Goal: Information Seeking & Learning: Learn about a topic

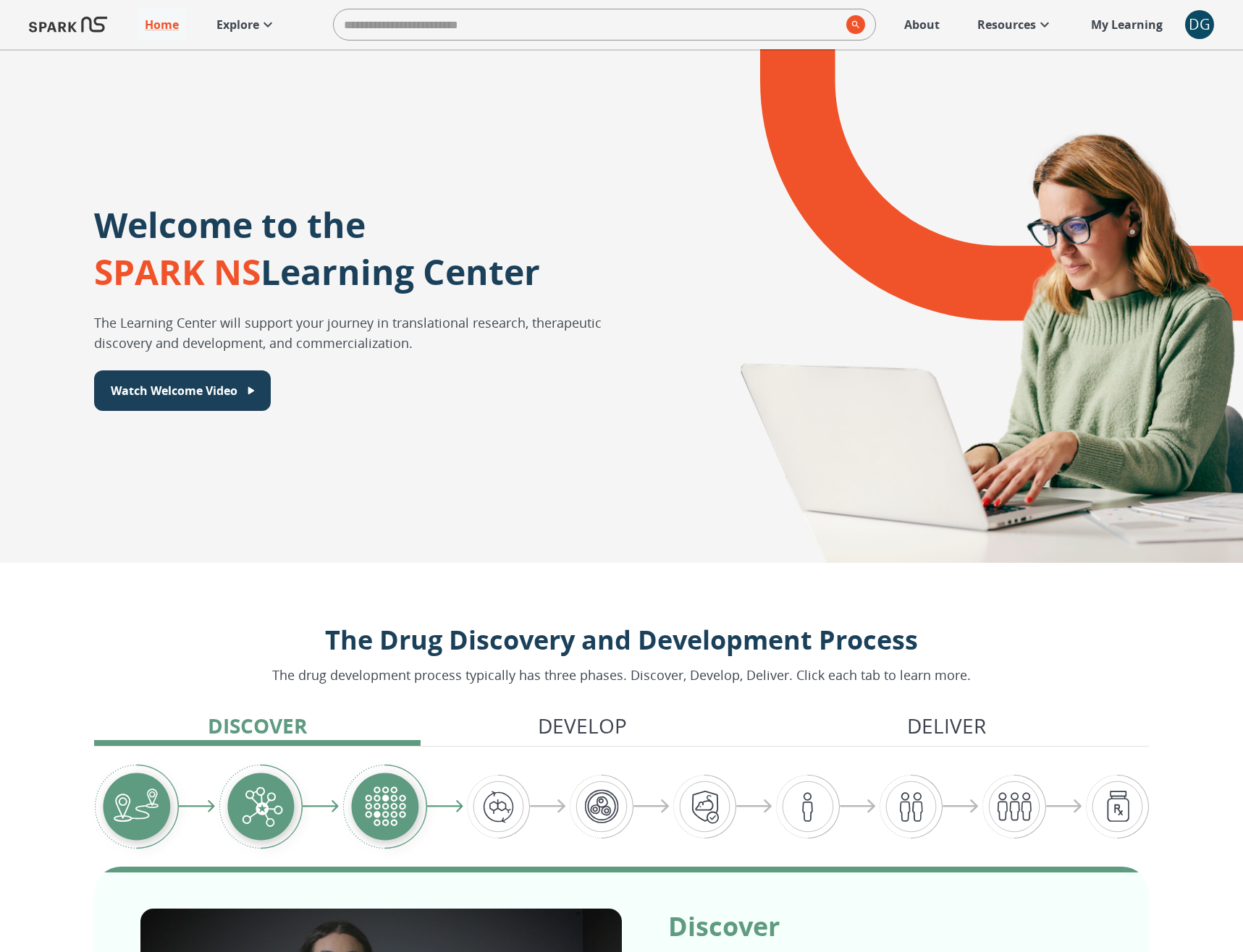
click at [1147, 23] on p "My Learning" at bounding box center [1128, 25] width 72 height 17
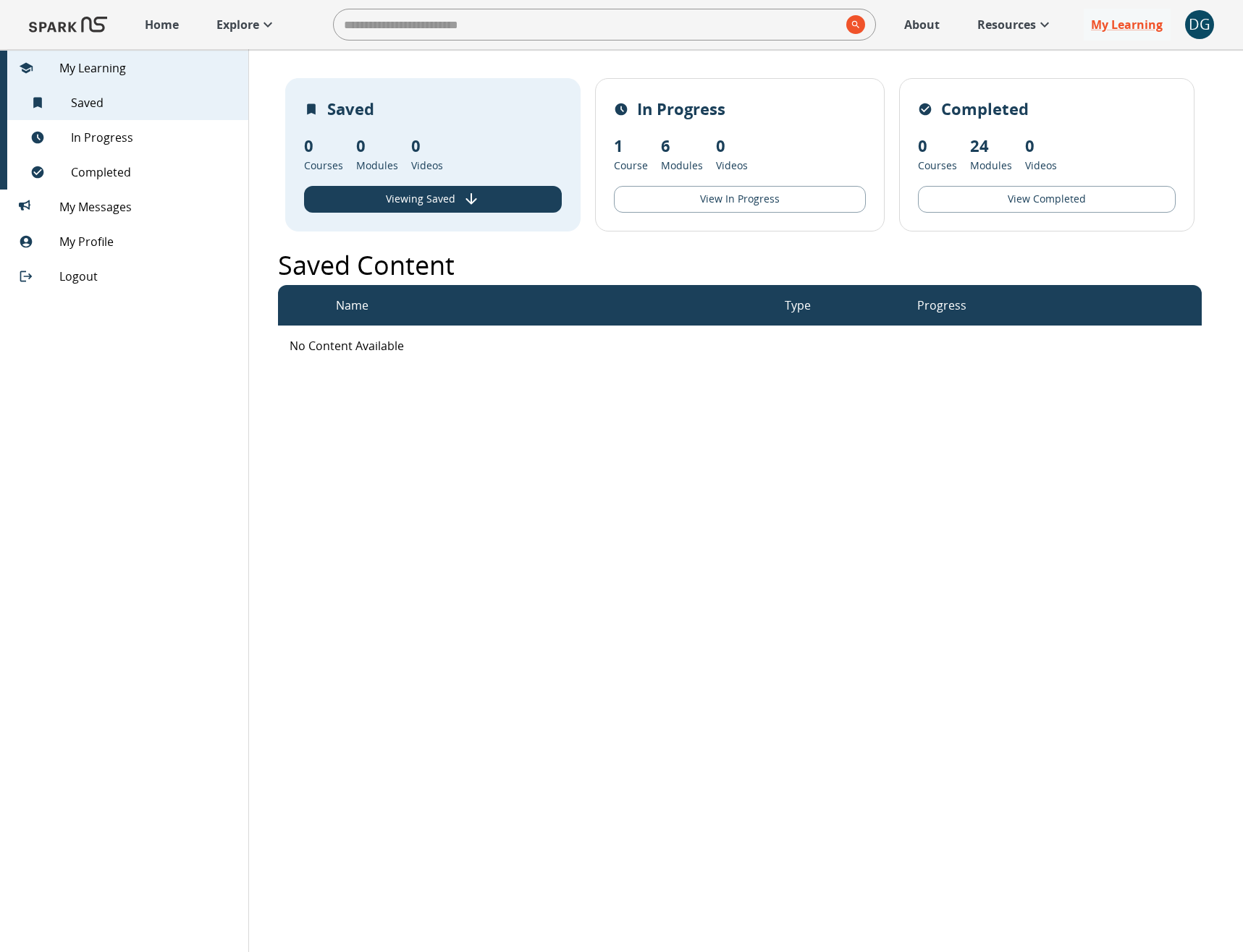
click at [178, 26] on p "Home" at bounding box center [162, 25] width 34 height 17
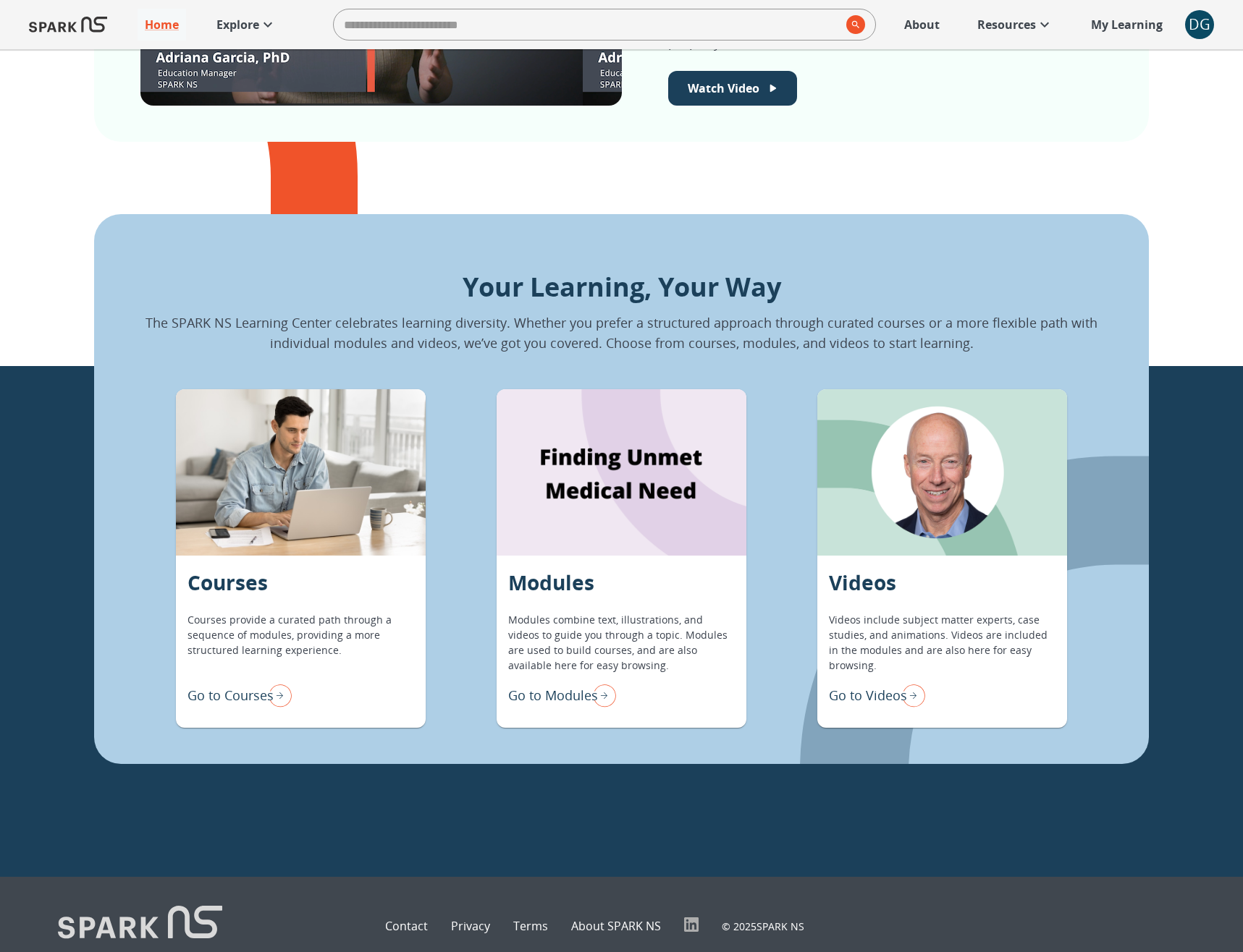
scroll to position [1077, 0]
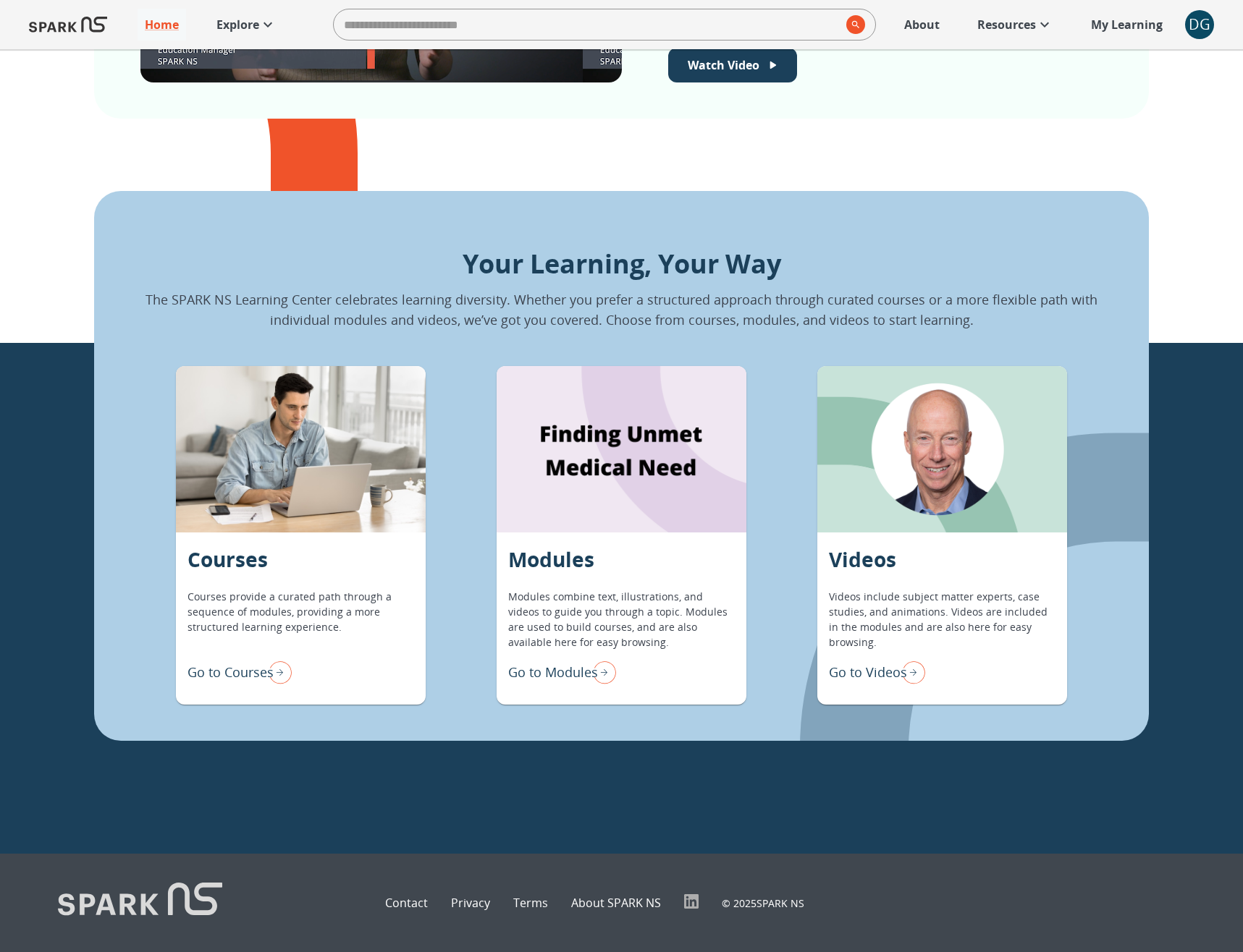
click at [556, 670] on p "Go to Modules" at bounding box center [553, 673] width 90 height 20
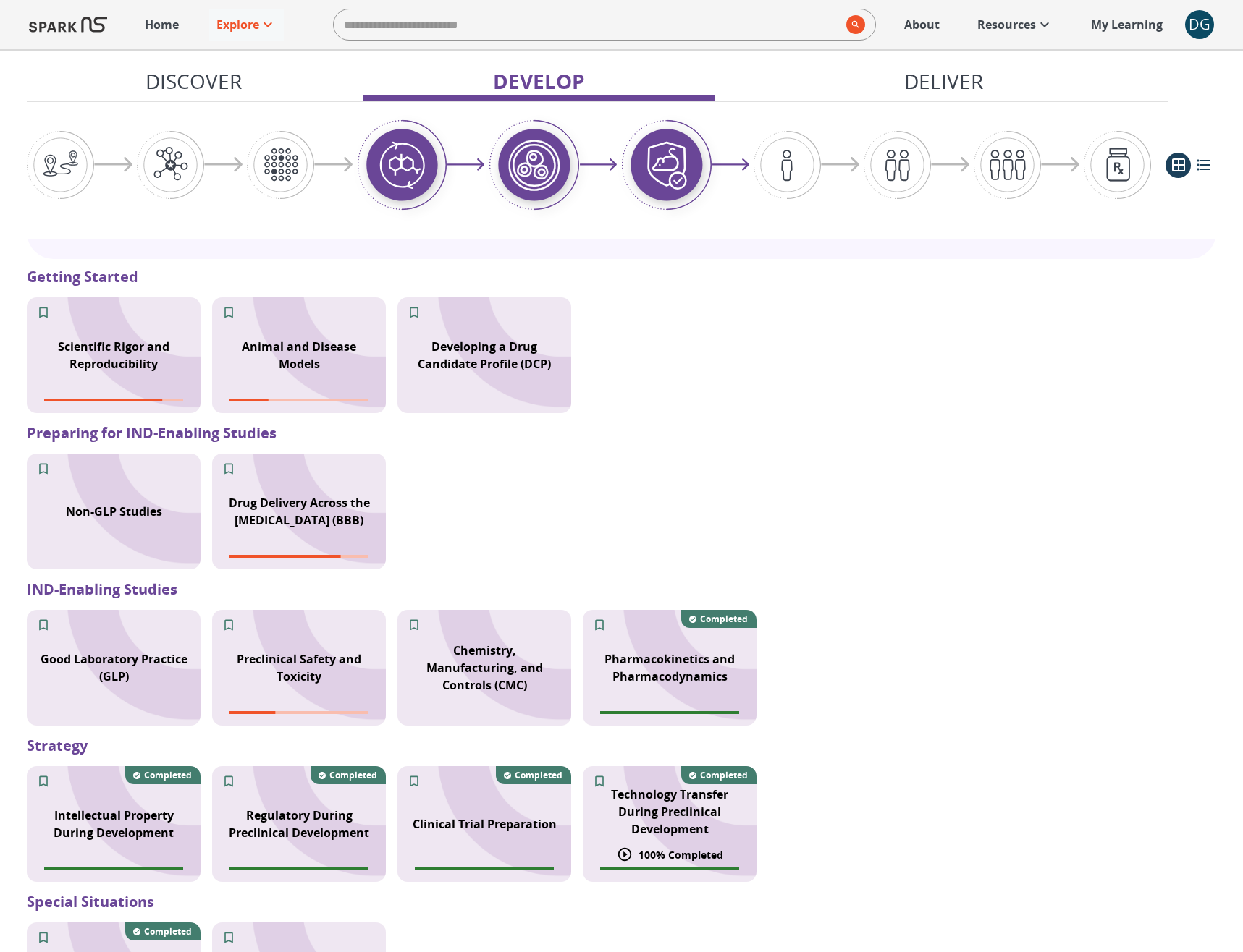
scroll to position [1015, 0]
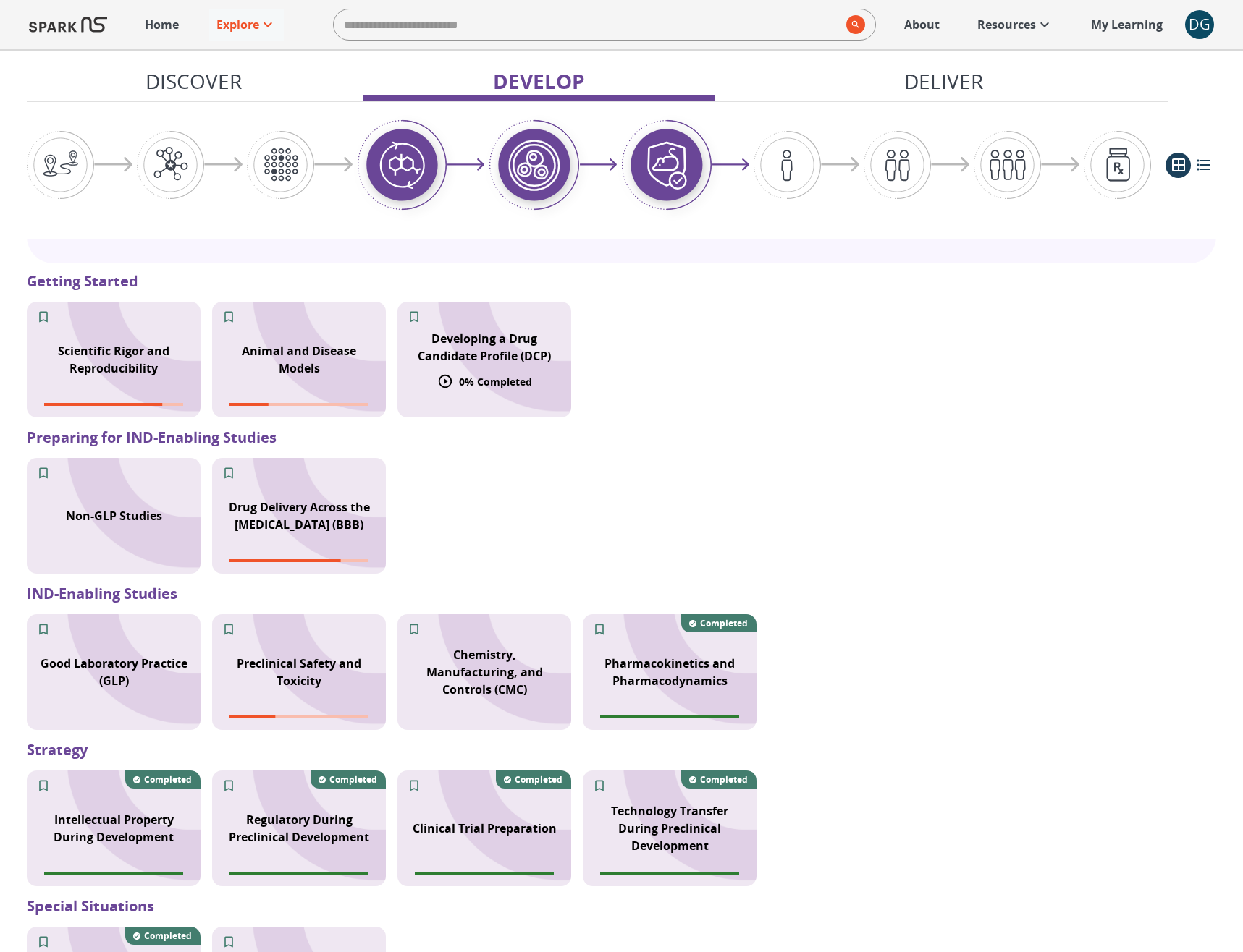
click at [470, 384] on p "0 % Completed" at bounding box center [495, 381] width 73 height 15
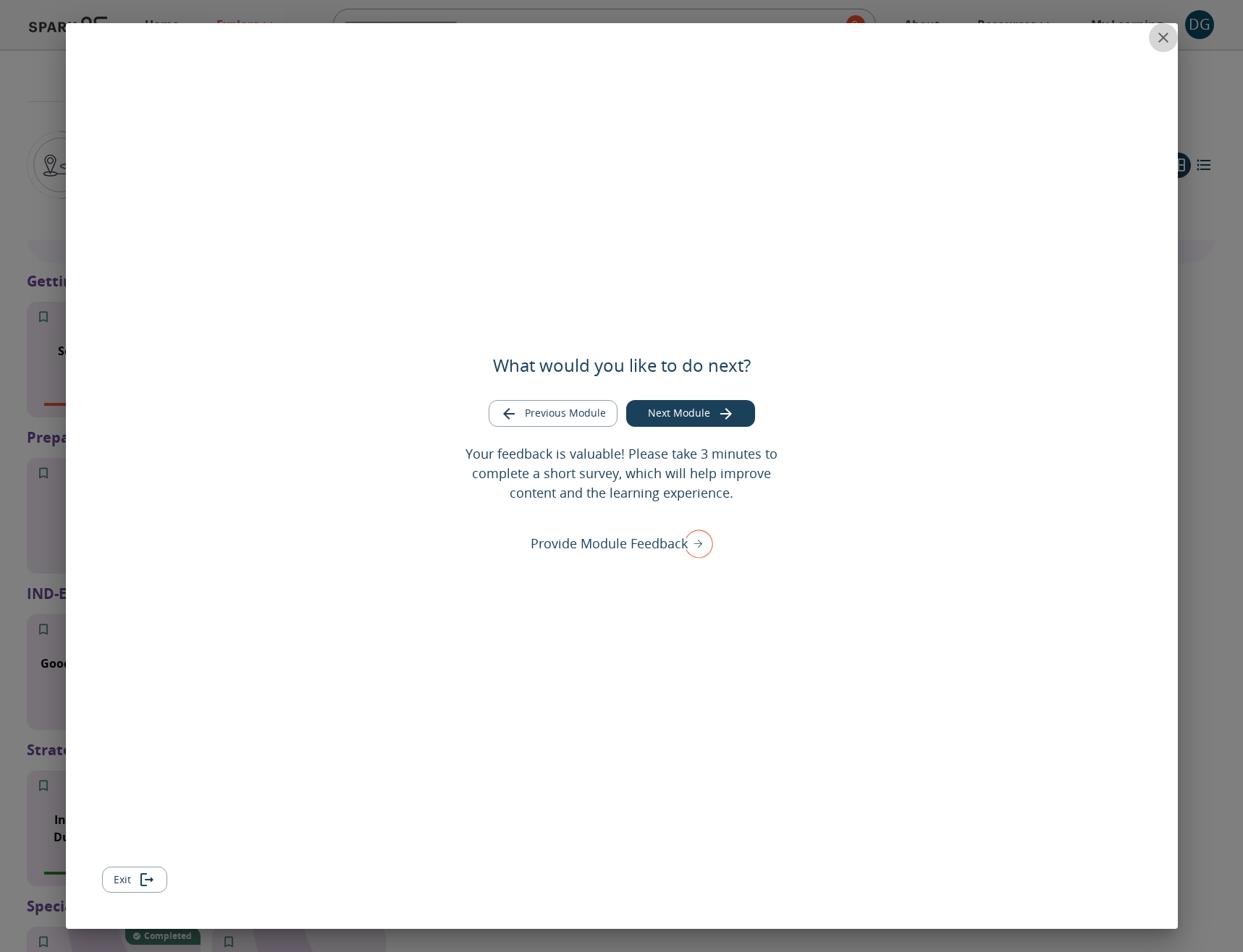
click at [1168, 35] on icon "close" at bounding box center [1163, 38] width 17 height 17
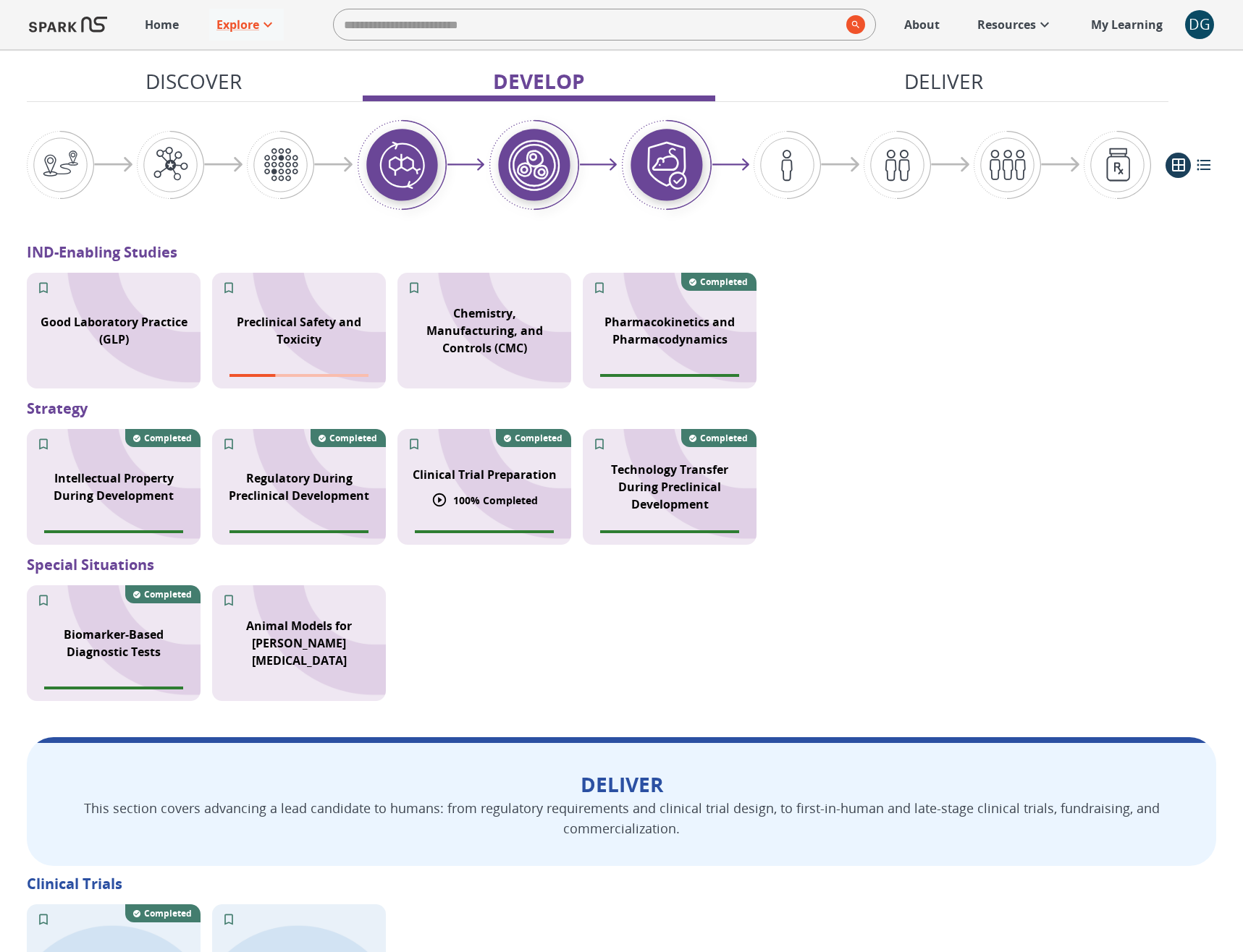
scroll to position [1362, 0]
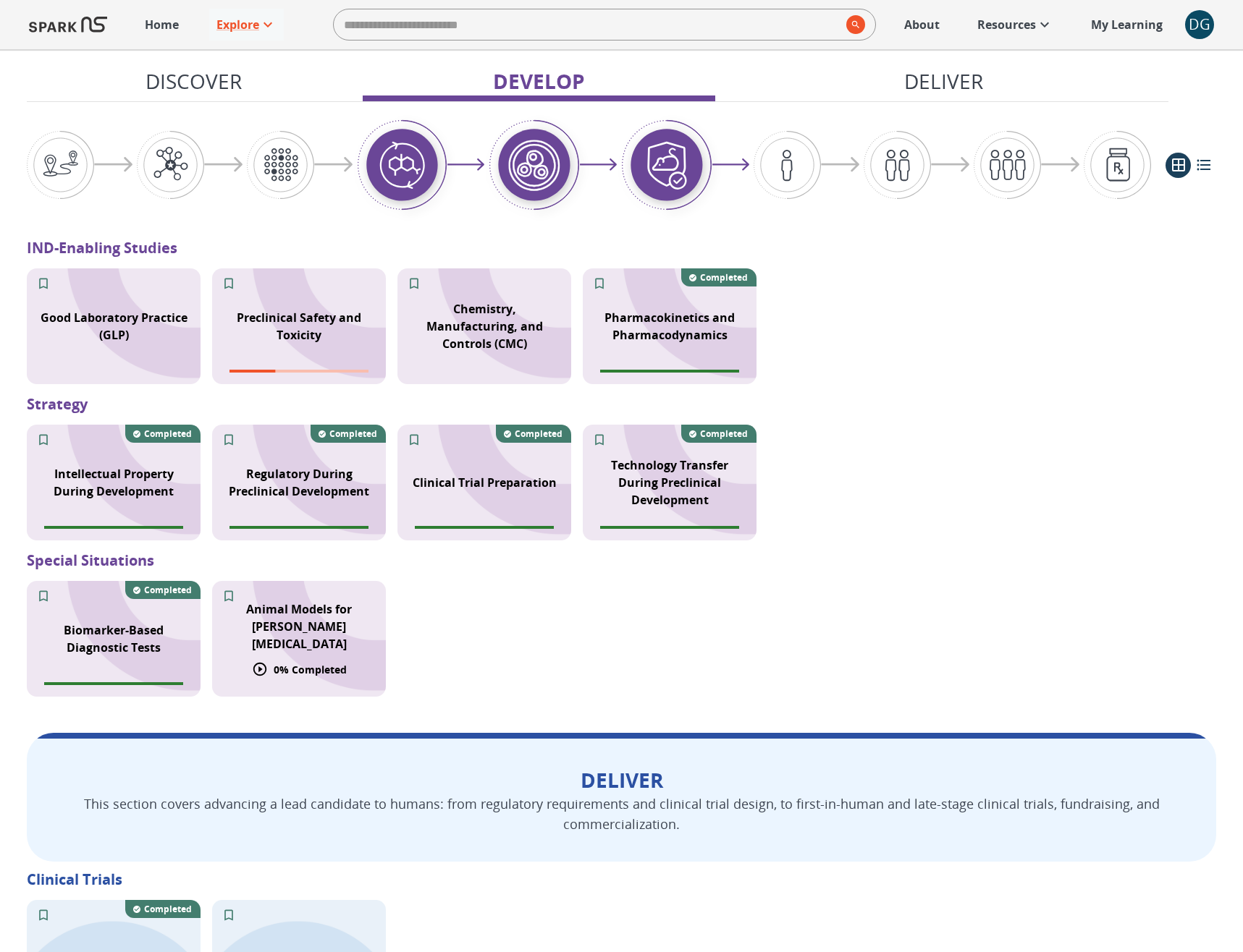
click at [322, 650] on div "Animal Models for [PERSON_NAME][MEDICAL_DATA]" at bounding box center [299, 626] width 174 height 69
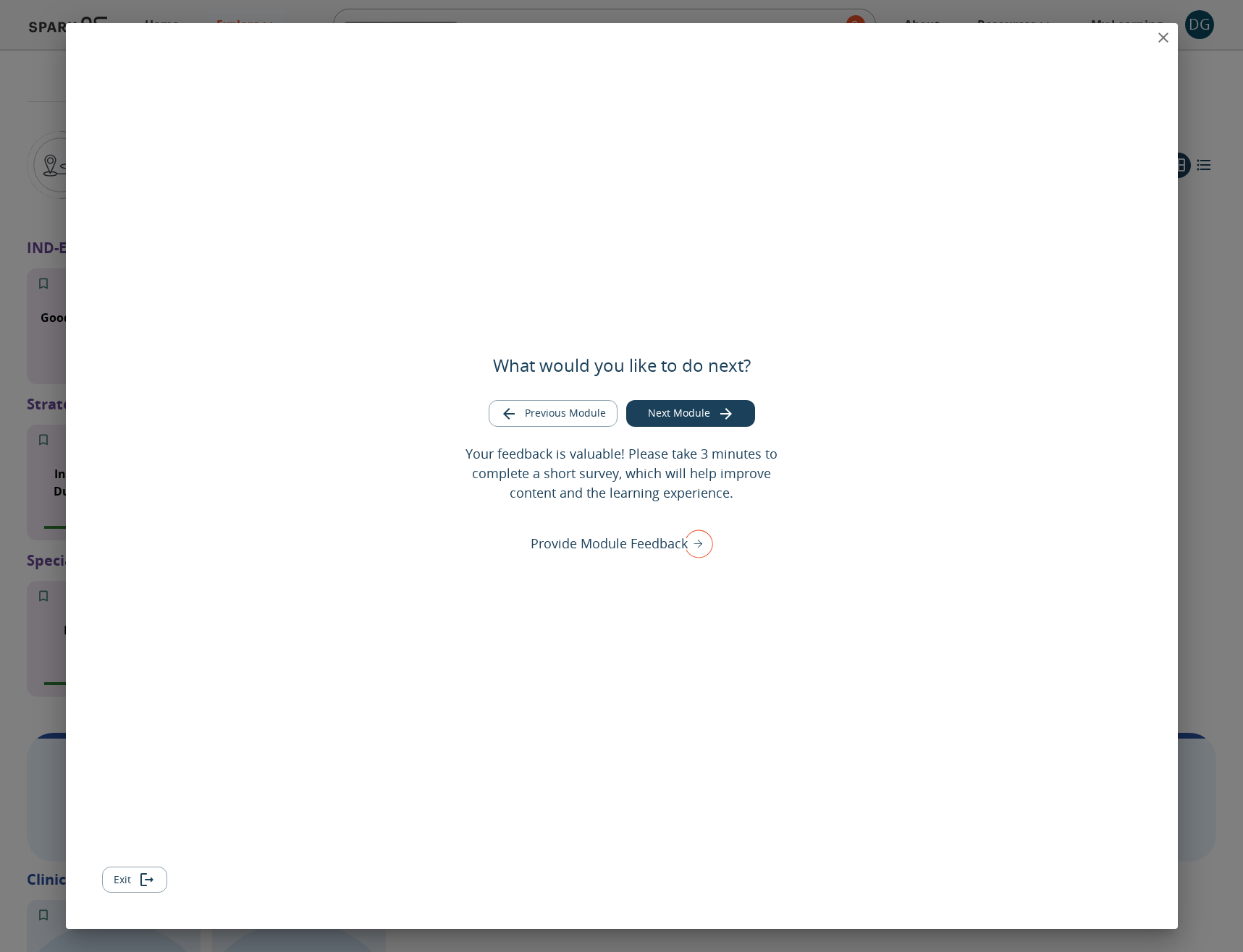
click at [1165, 33] on icon "close" at bounding box center [1163, 37] width 10 height 10
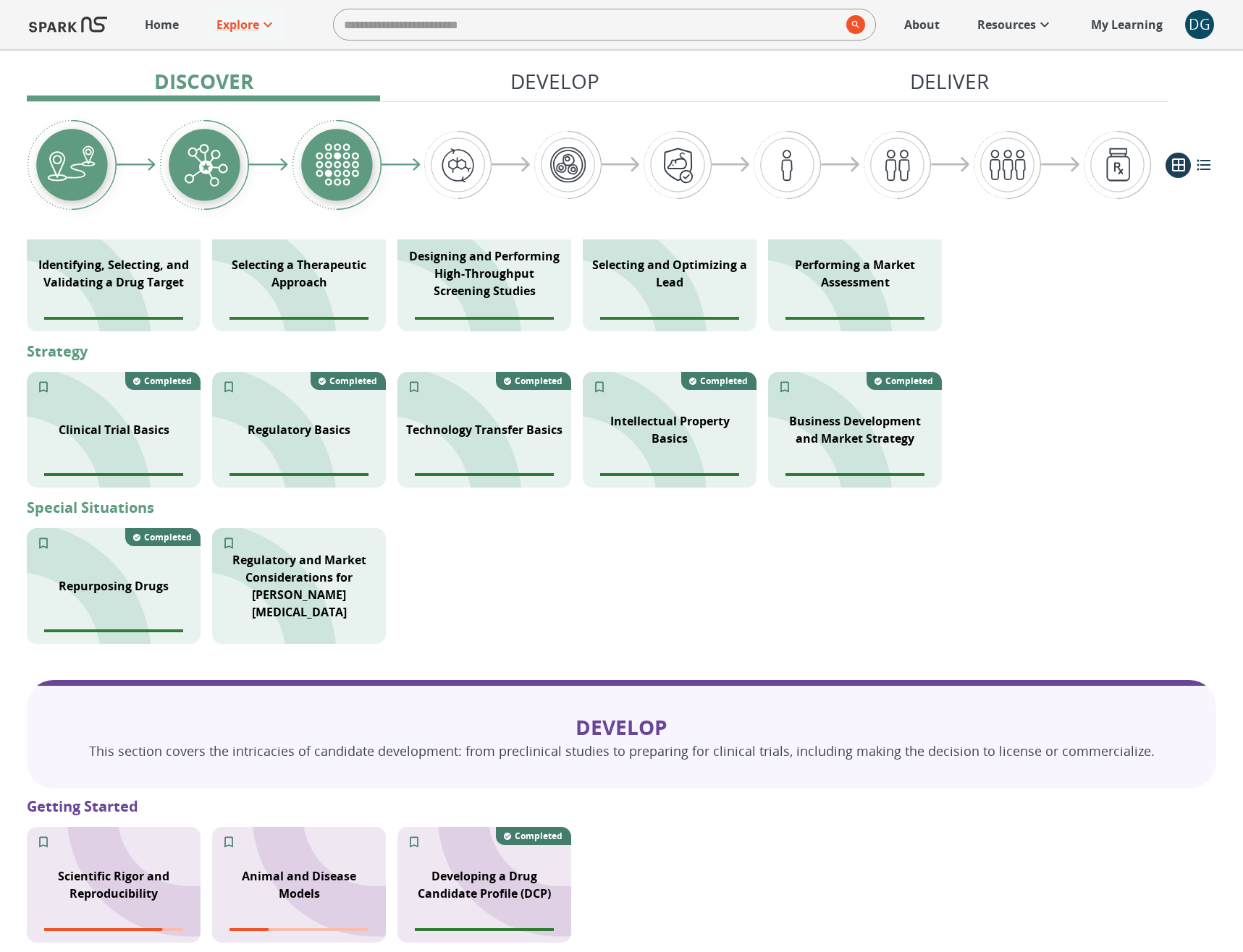
scroll to position [487, 0]
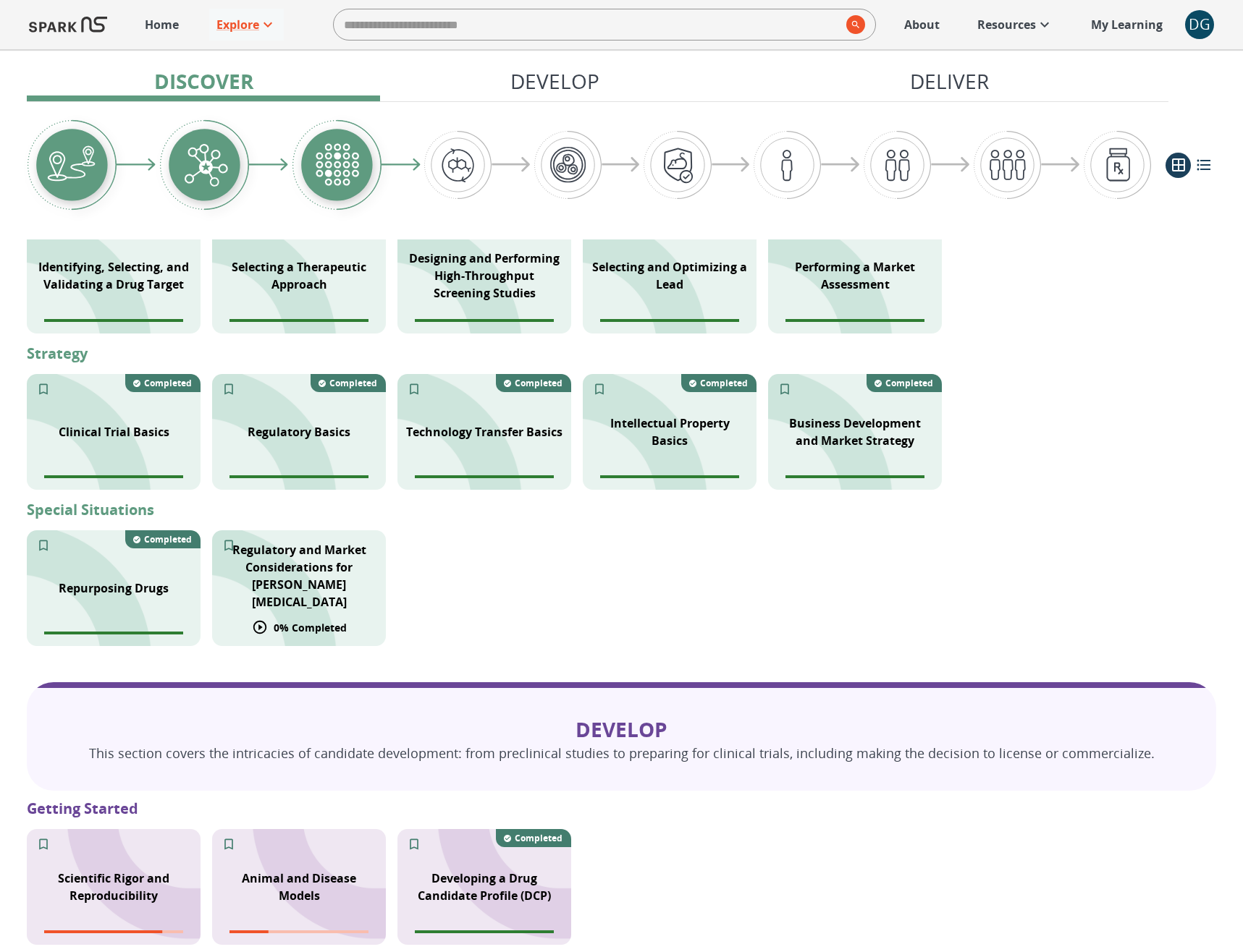
click at [327, 595] on p "Regulatory and Market Considerations for [PERSON_NAME][MEDICAL_DATA]" at bounding box center [298, 575] width 156 height 69
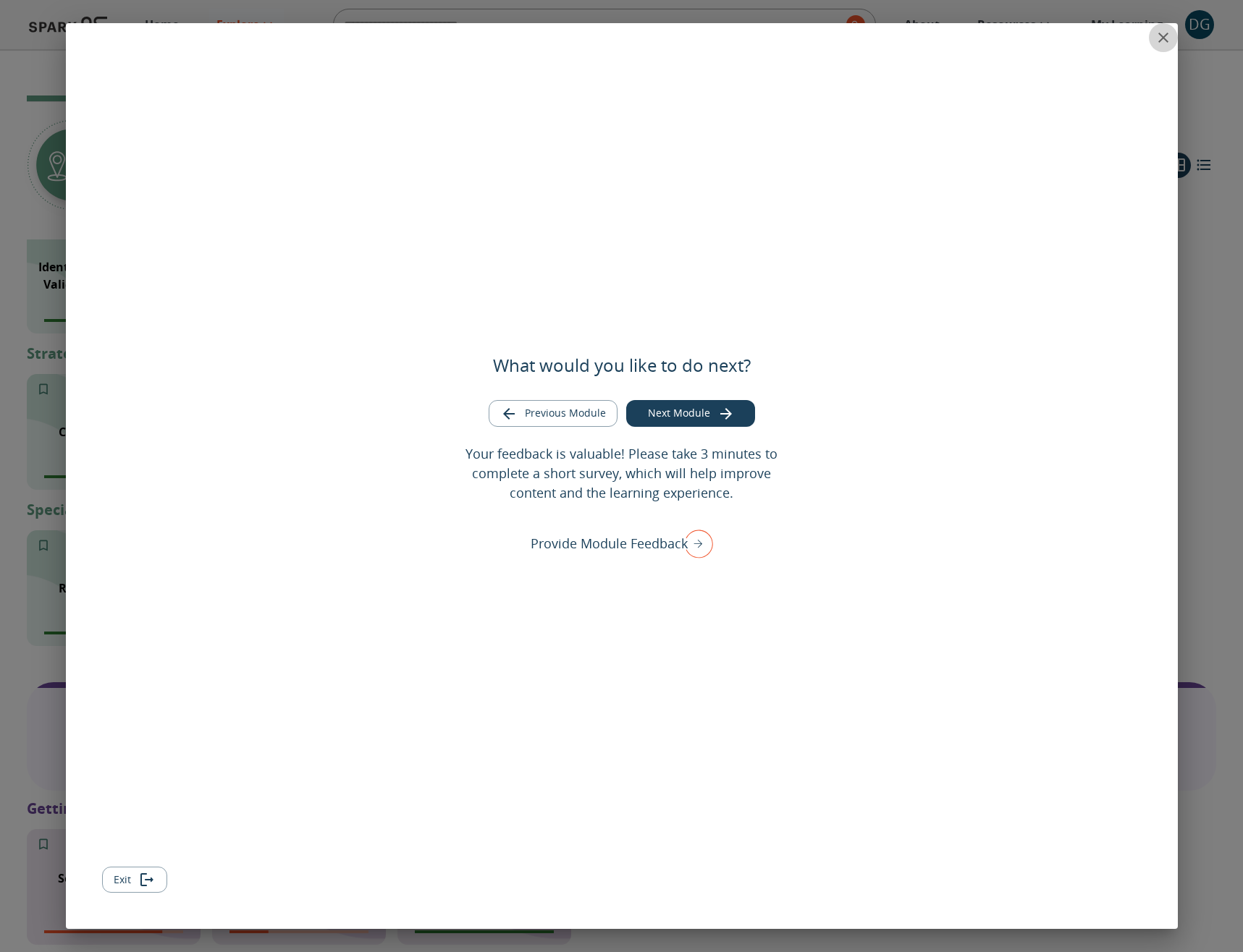
click at [1159, 32] on icon "close" at bounding box center [1163, 37] width 10 height 10
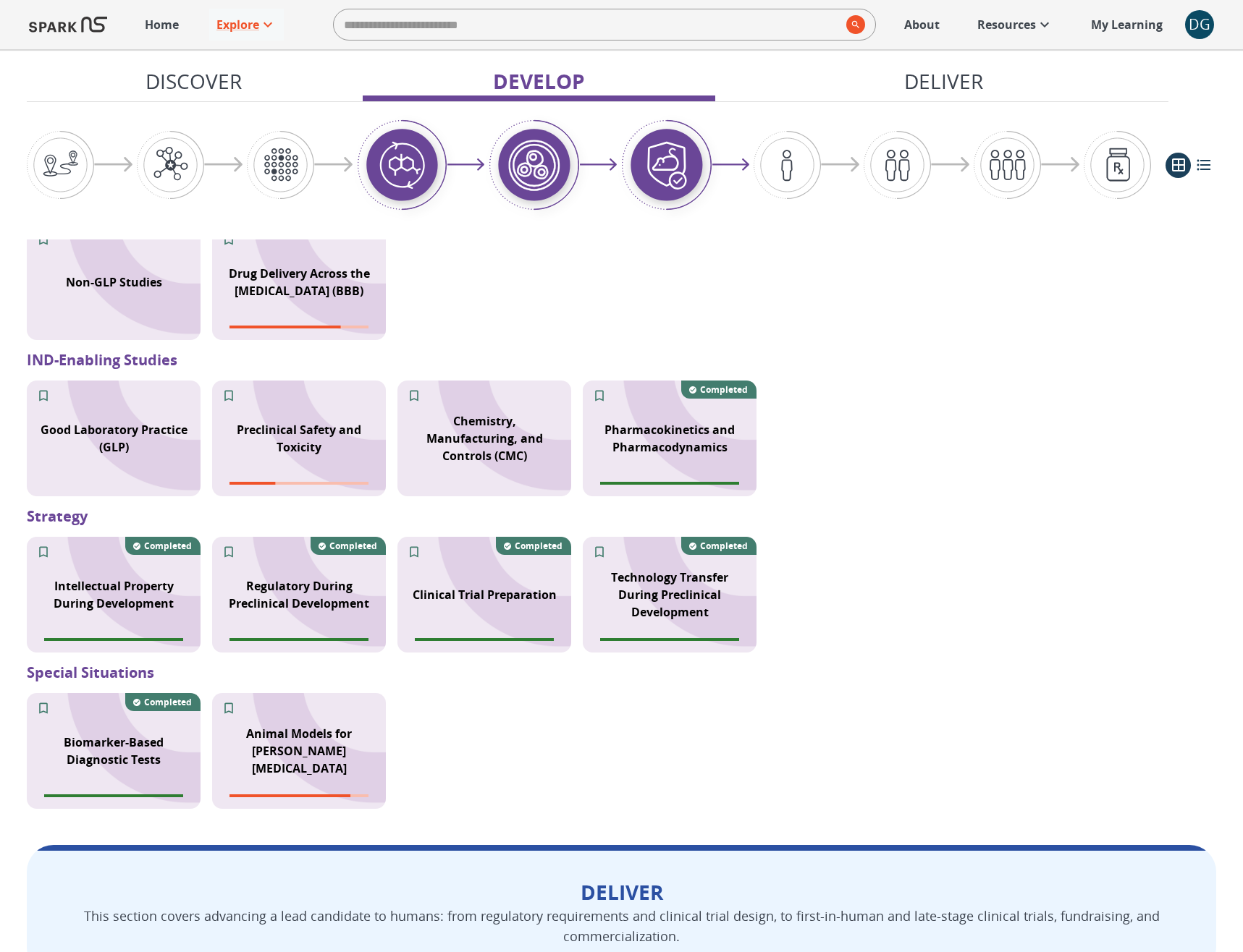
scroll to position [1248, 0]
click at [310, 714] on div "Animal Models for [PERSON_NAME][MEDICAL_DATA]" at bounding box center [299, 739] width 174 height 69
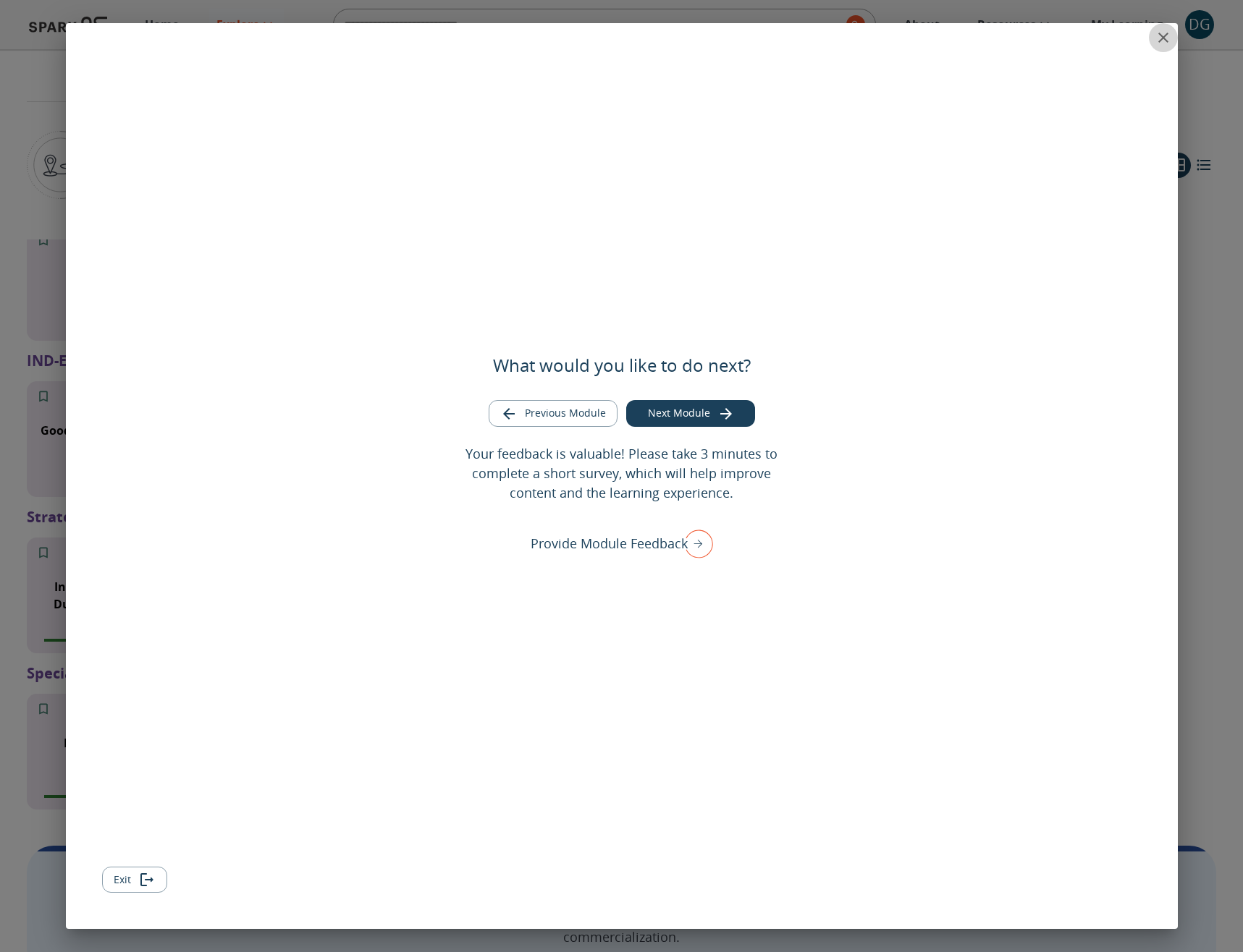
click at [1165, 43] on icon "close" at bounding box center [1163, 38] width 17 height 17
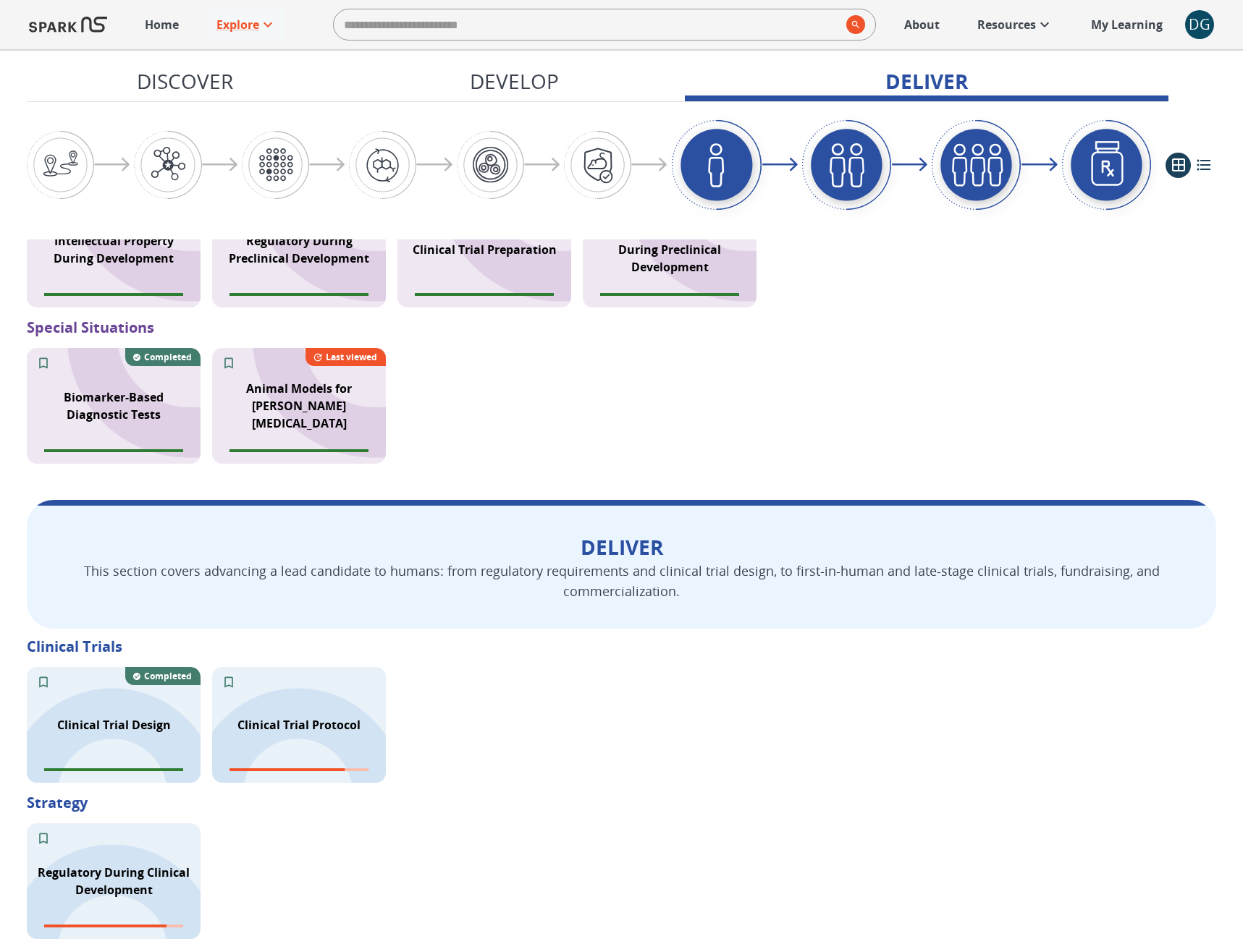
scroll to position [1716, 0]
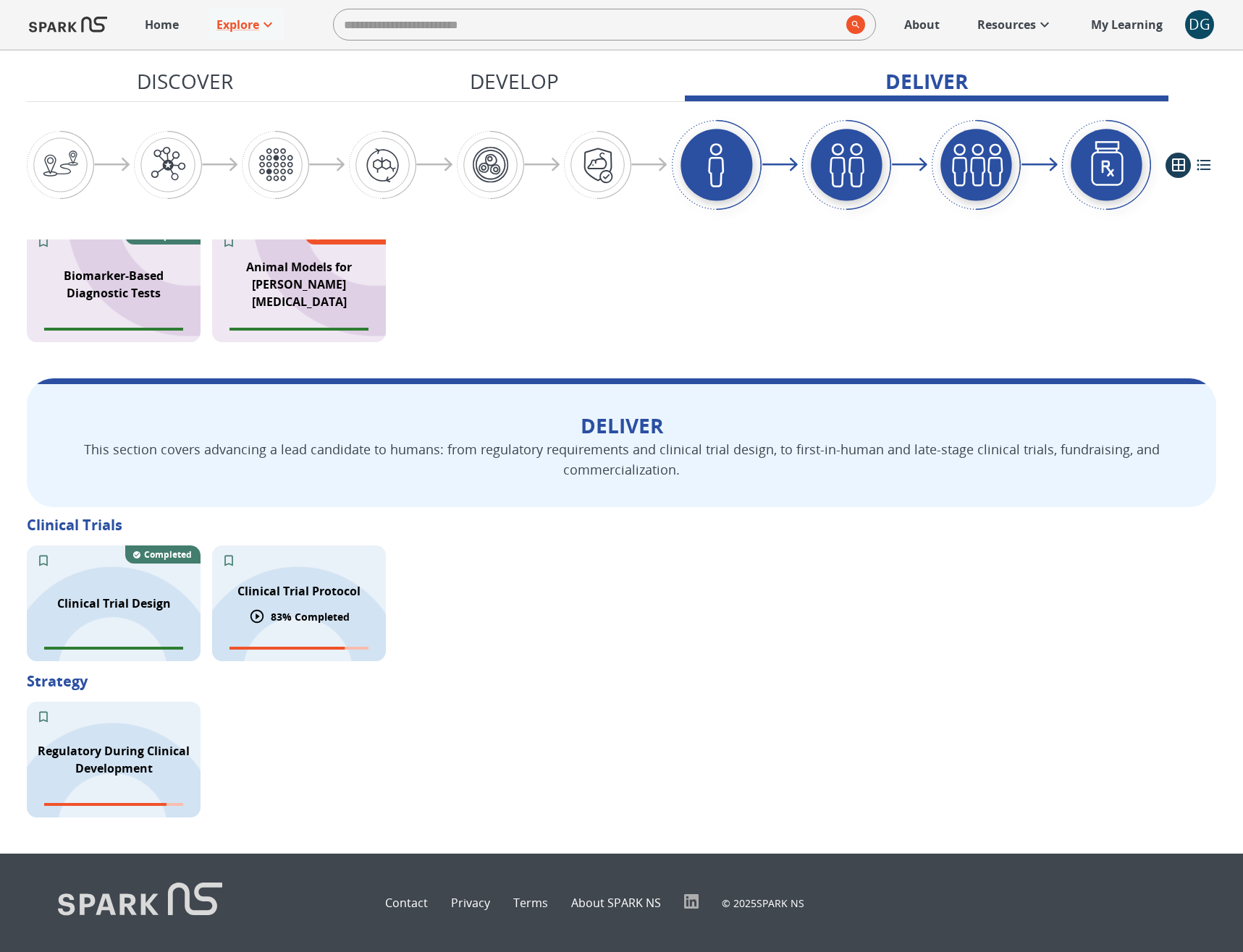
click at [346, 591] on p "Clinical Trial Protocol" at bounding box center [299, 591] width 123 height 17
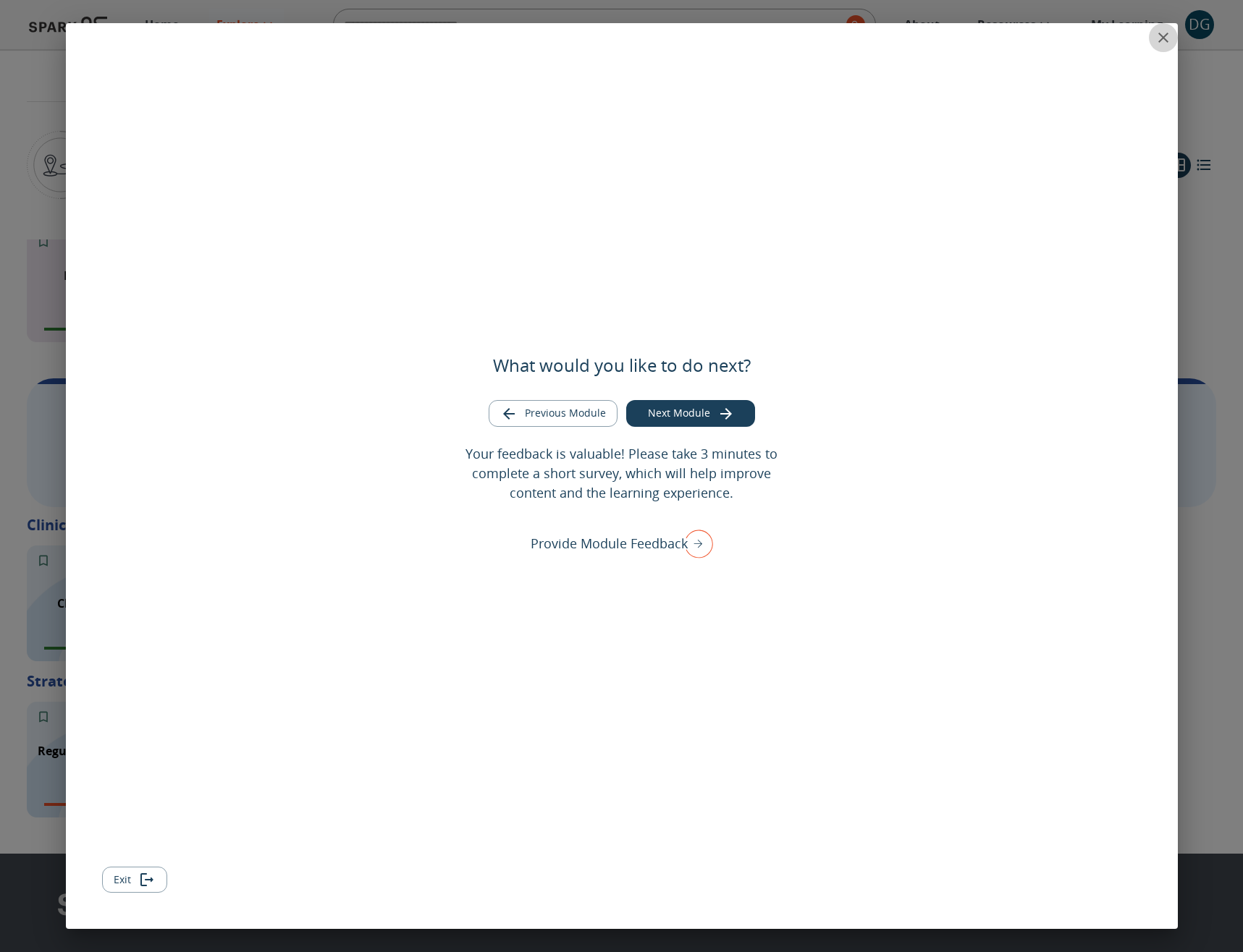
click at [1165, 43] on icon "close" at bounding box center [1163, 38] width 17 height 17
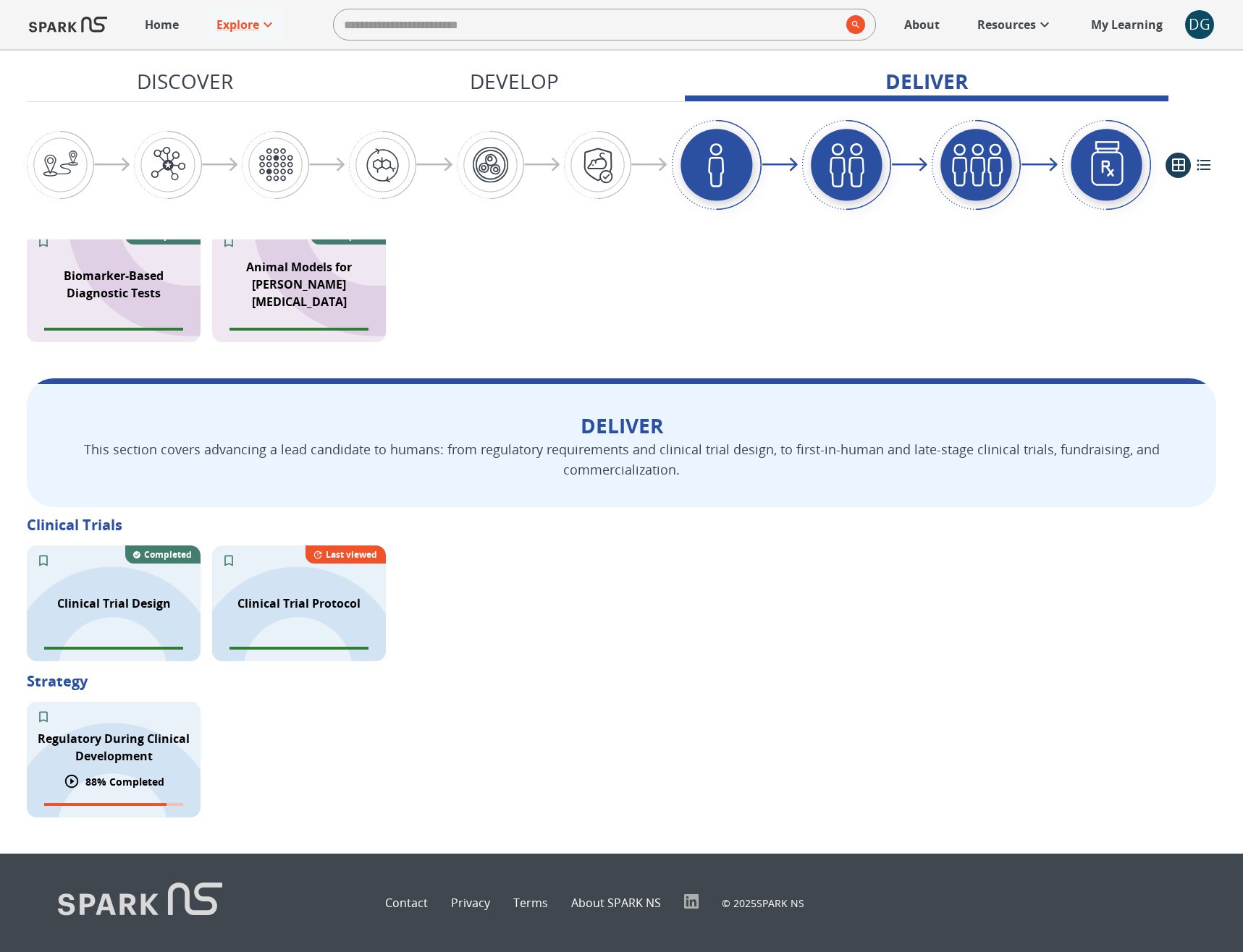
click at [141, 738] on p "Regulatory During Clinical Development" at bounding box center [113, 748] width 156 height 35
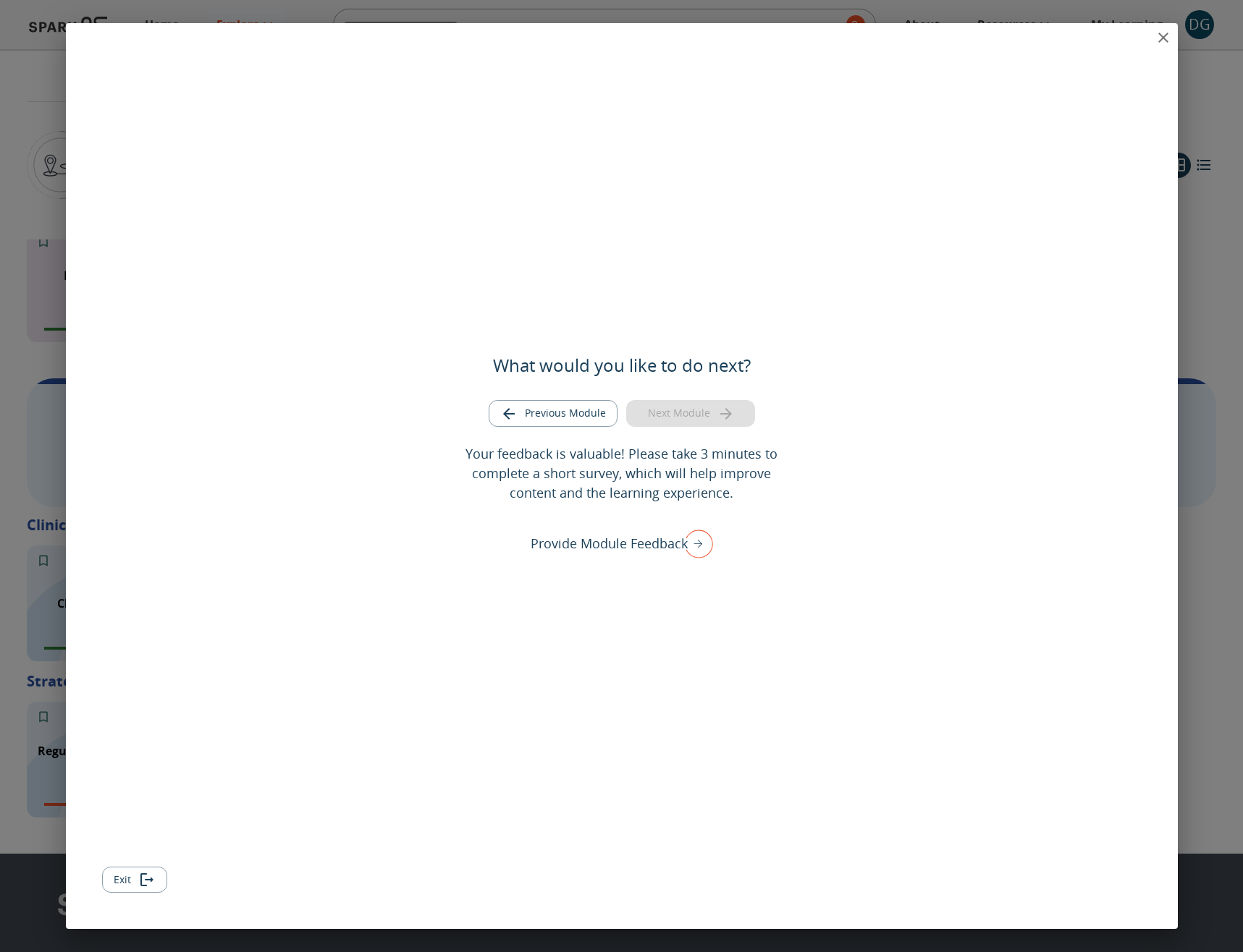
click at [1163, 32] on icon "close" at bounding box center [1163, 38] width 17 height 17
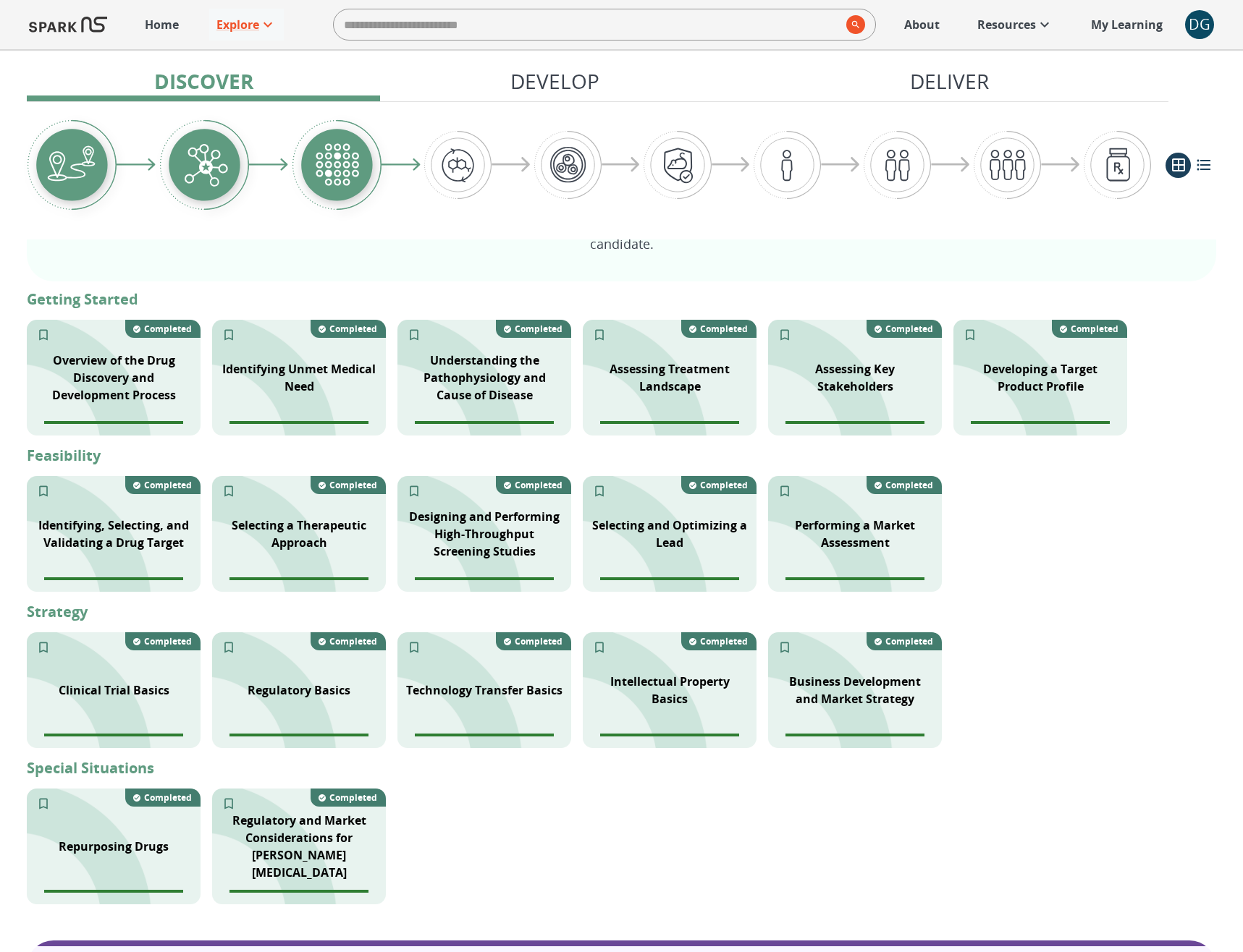
scroll to position [264, 0]
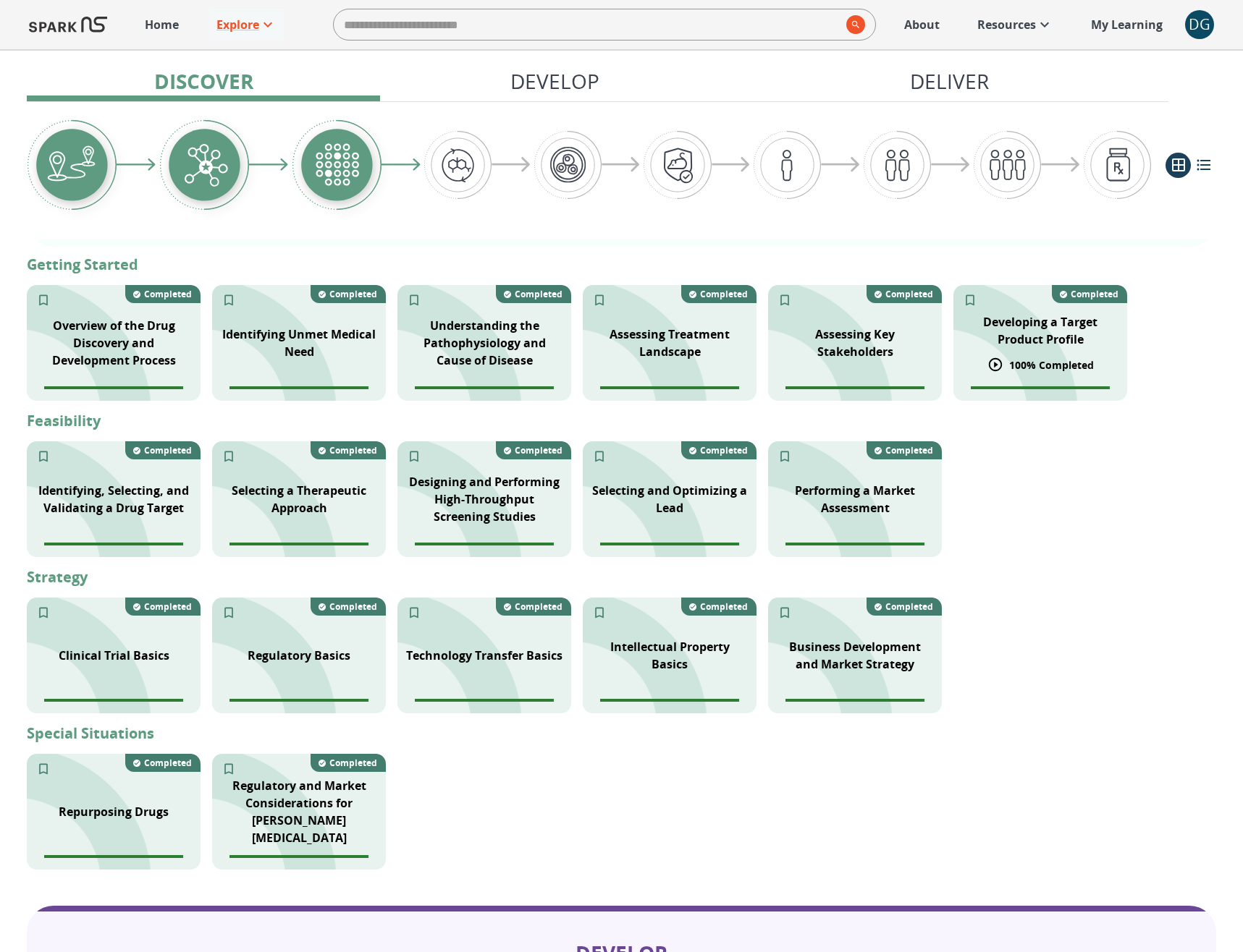
click at [1007, 321] on p "Developing a Target Product Profile" at bounding box center [1039, 330] width 156 height 35
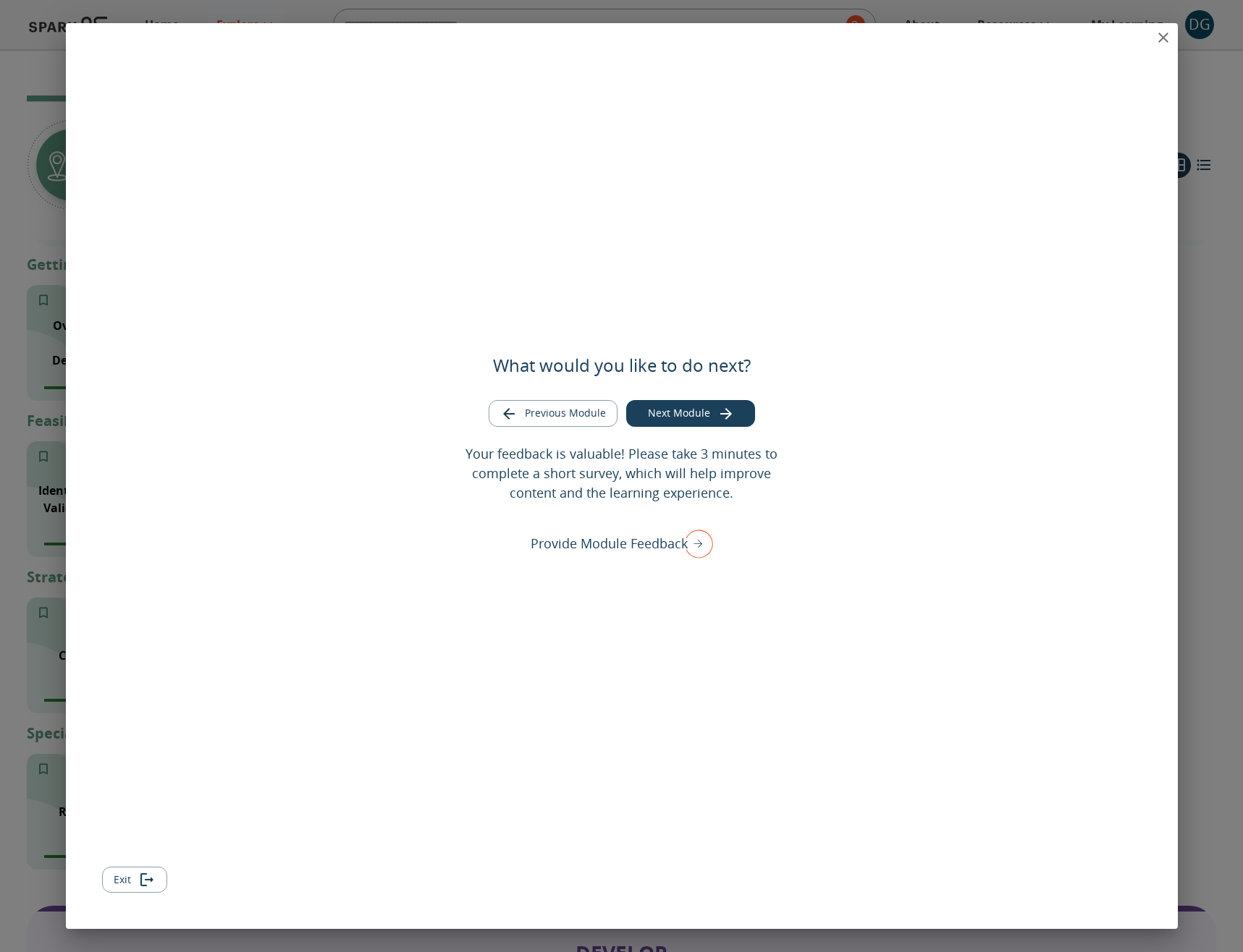
click at [1171, 37] on icon "close" at bounding box center [1163, 38] width 17 height 17
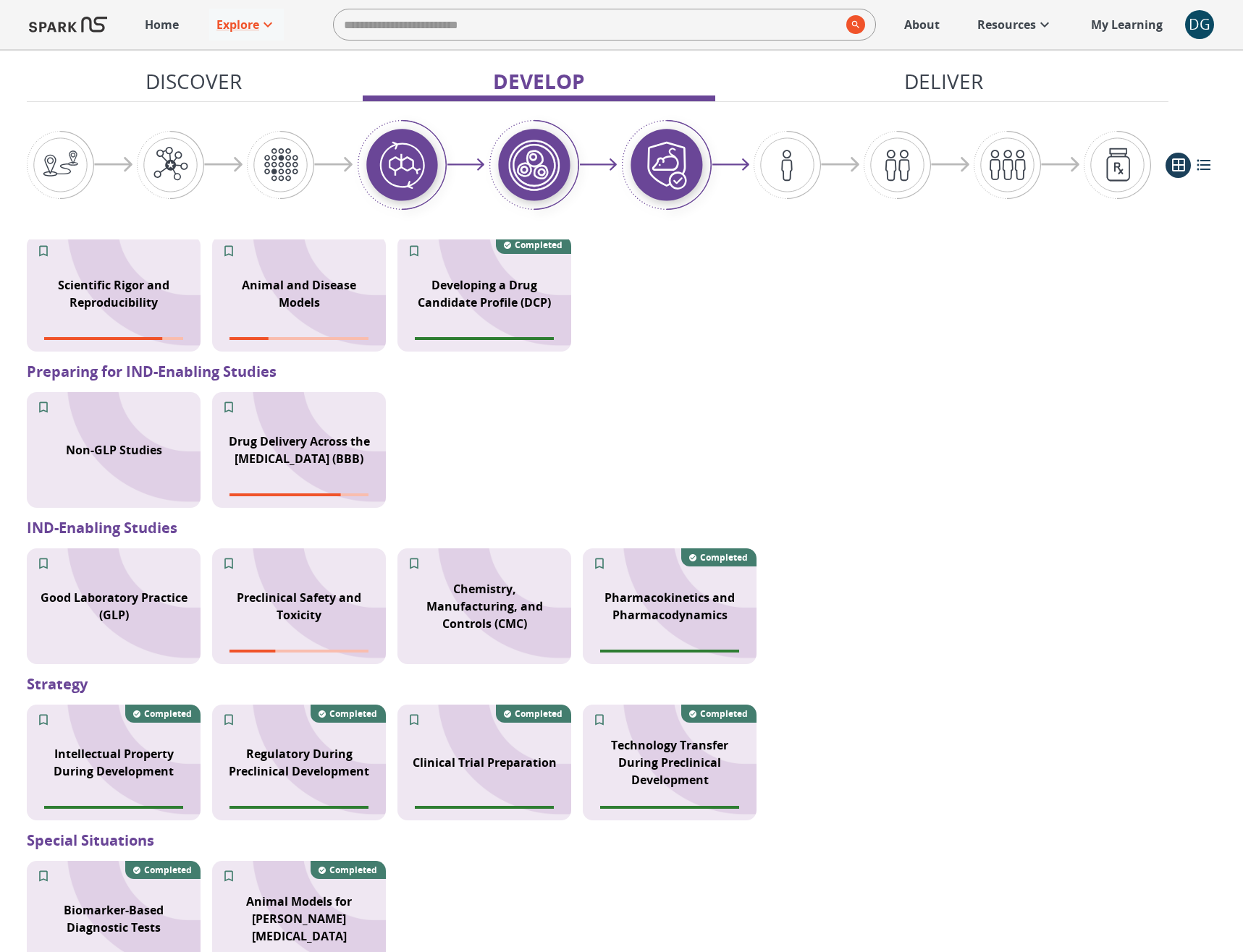
scroll to position [1082, 0]
click at [297, 421] on p "Drug Delivery Across the [MEDICAL_DATA] (BBB)" at bounding box center [298, 437] width 156 height 35
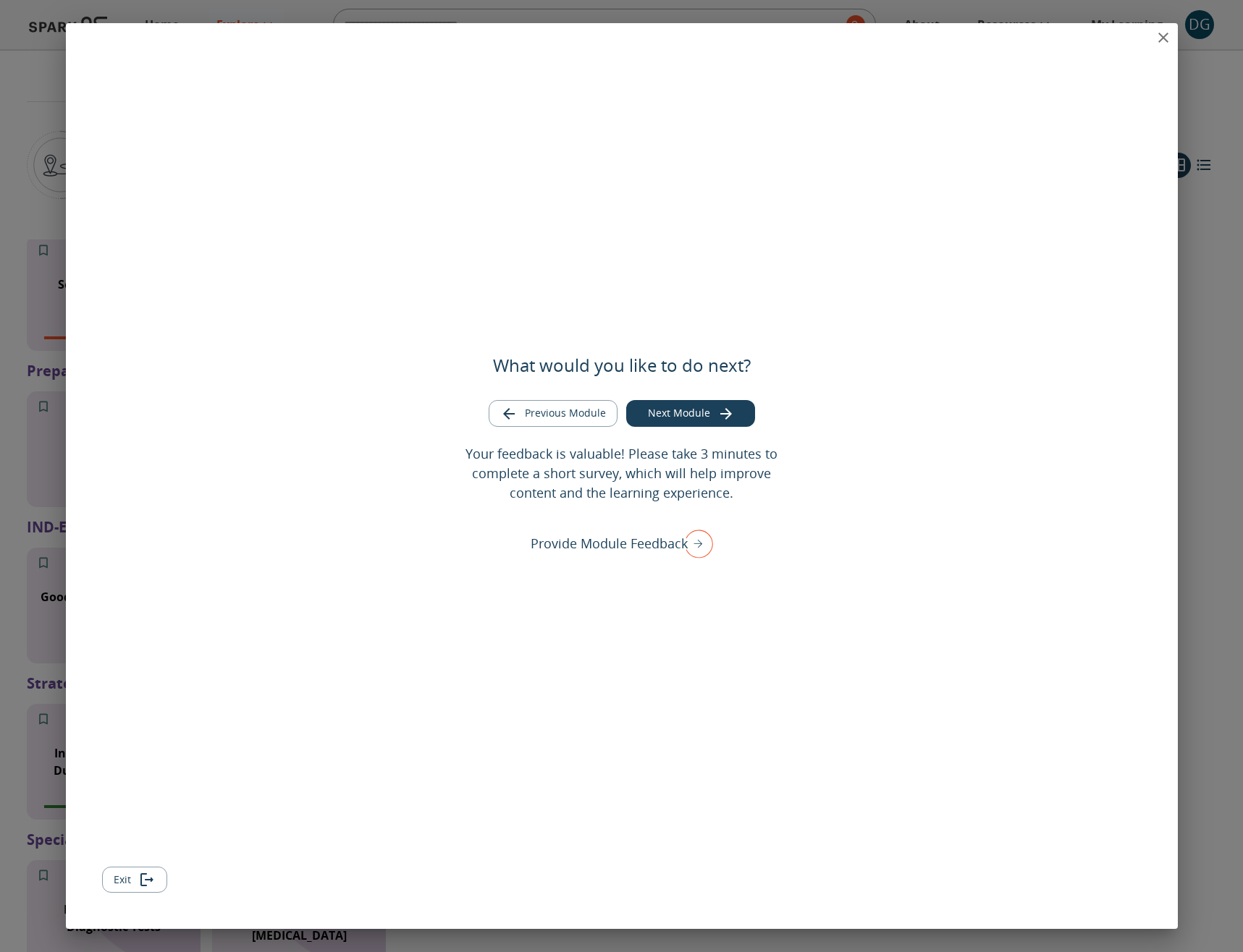
click at [1155, 34] on icon "close" at bounding box center [1163, 38] width 17 height 17
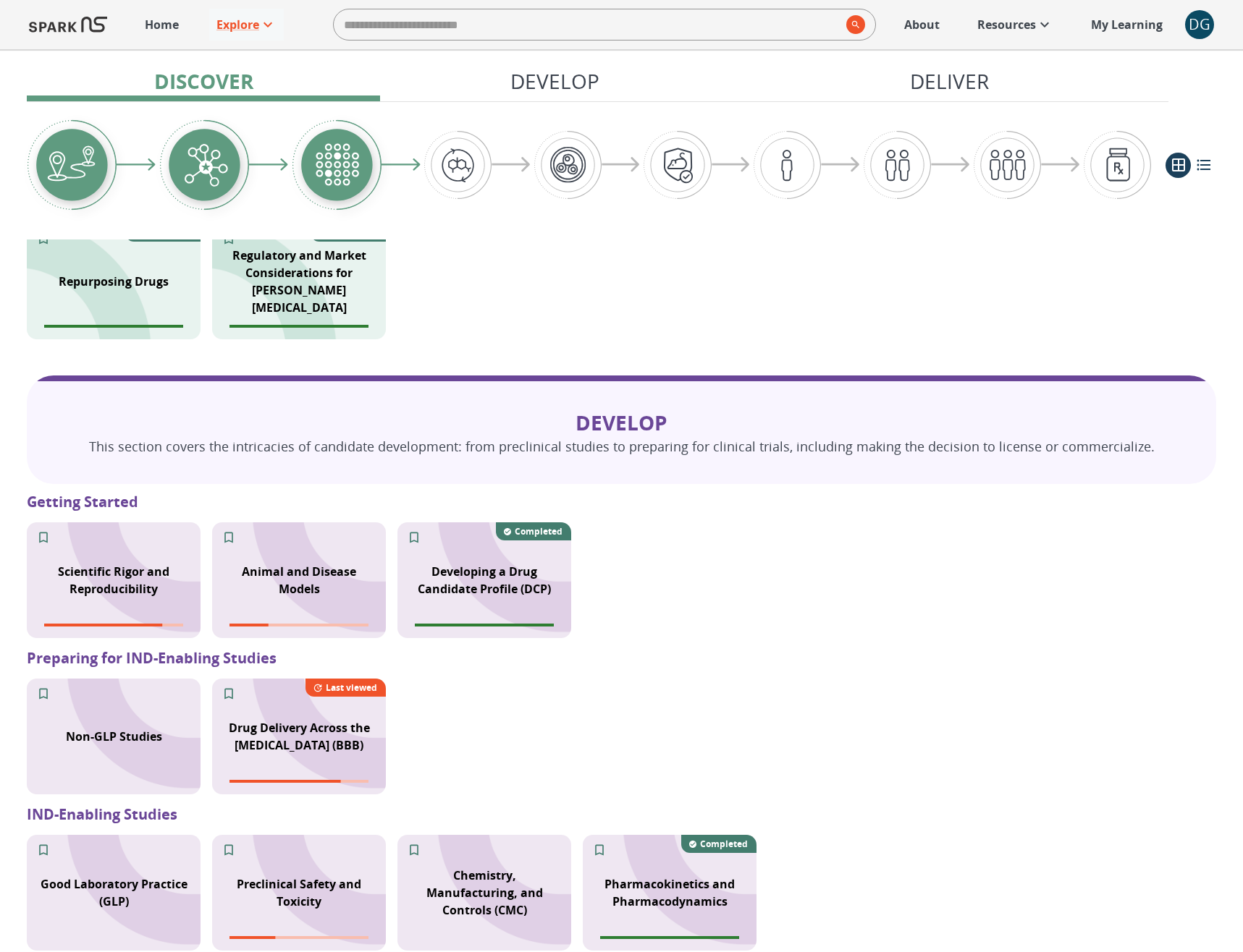
scroll to position [827, 0]
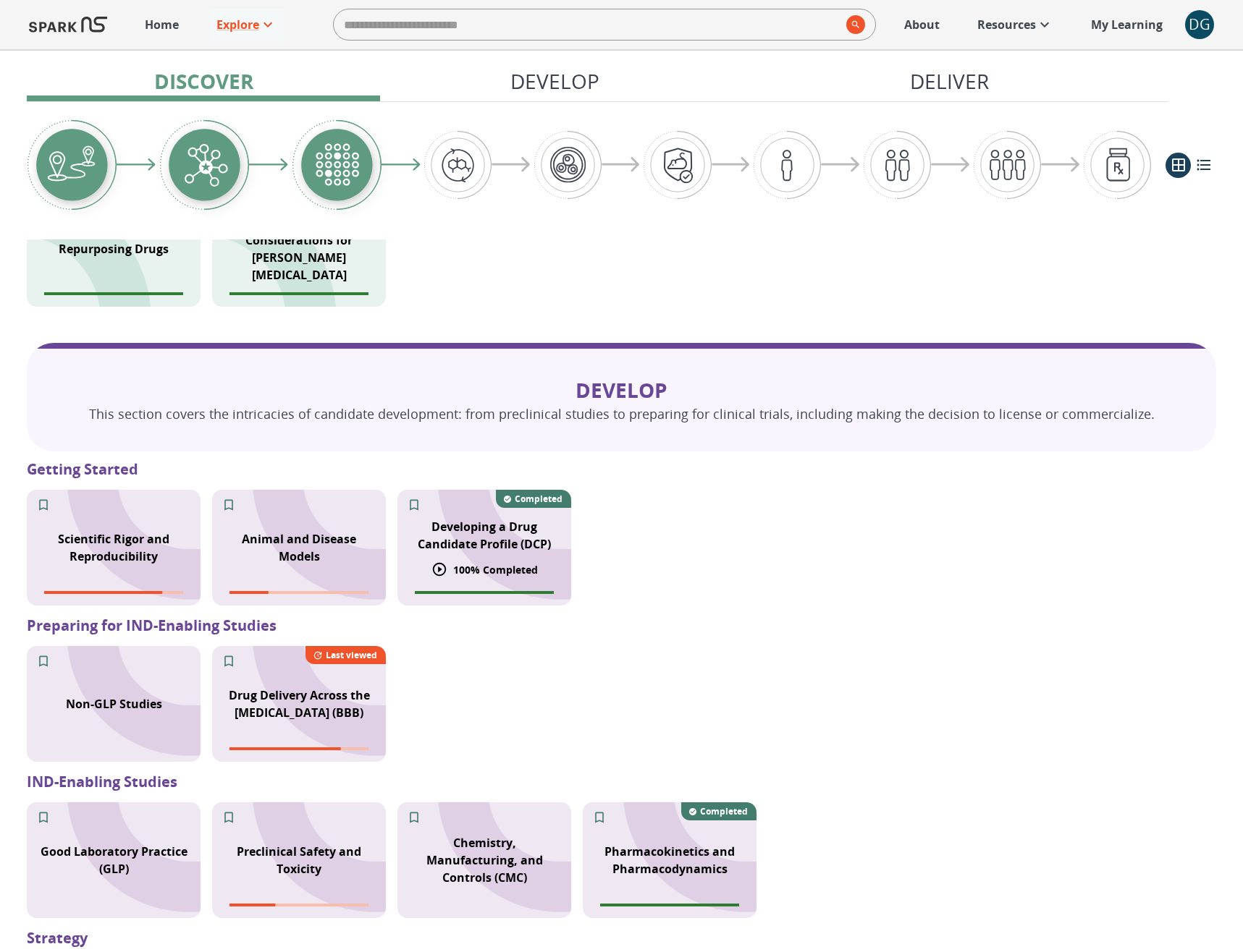
click at [488, 555] on div "Developing a Drug Candidate Profile (DCP)" at bounding box center [485, 535] width 174 height 52
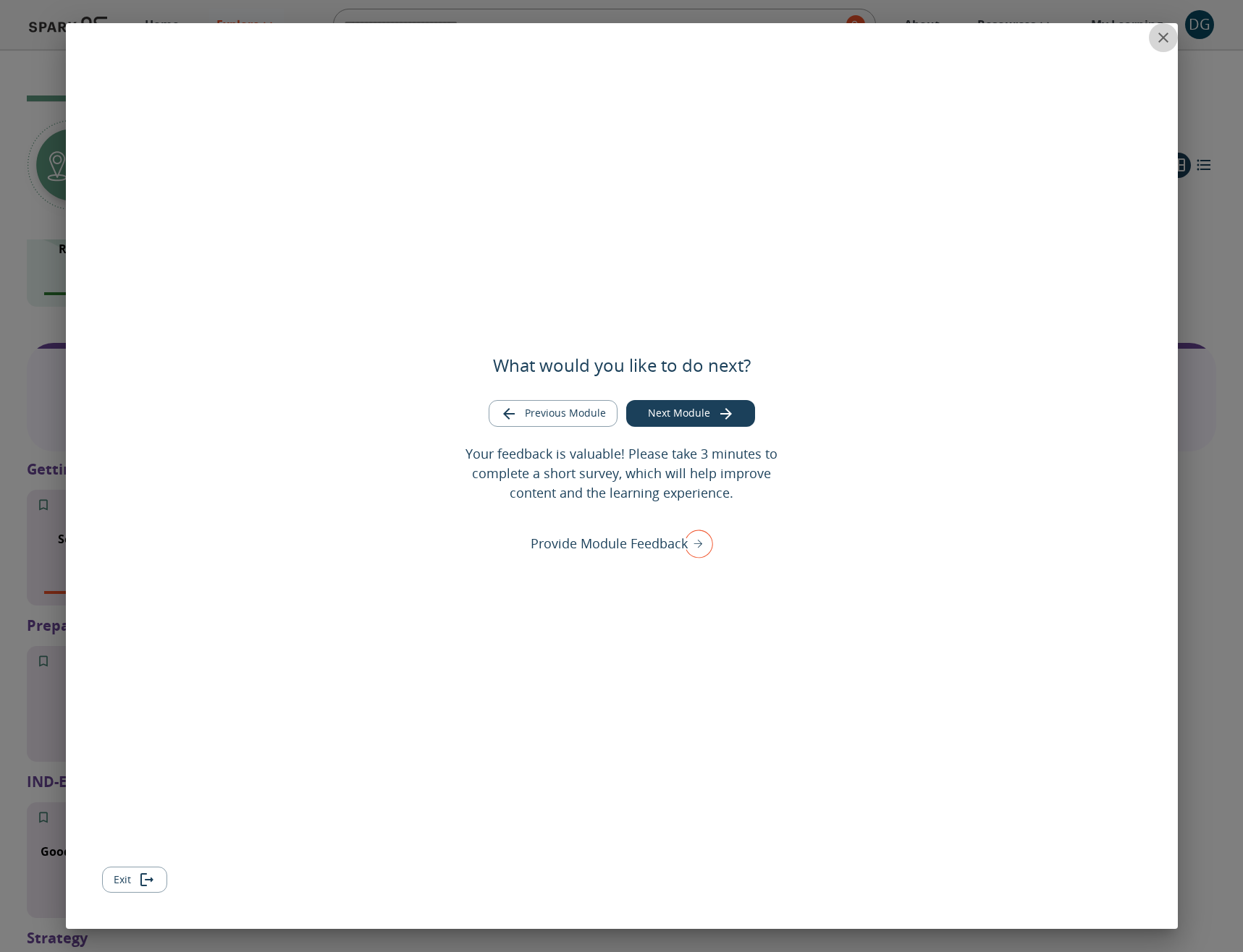
click at [1165, 35] on icon "close" at bounding box center [1163, 37] width 10 height 10
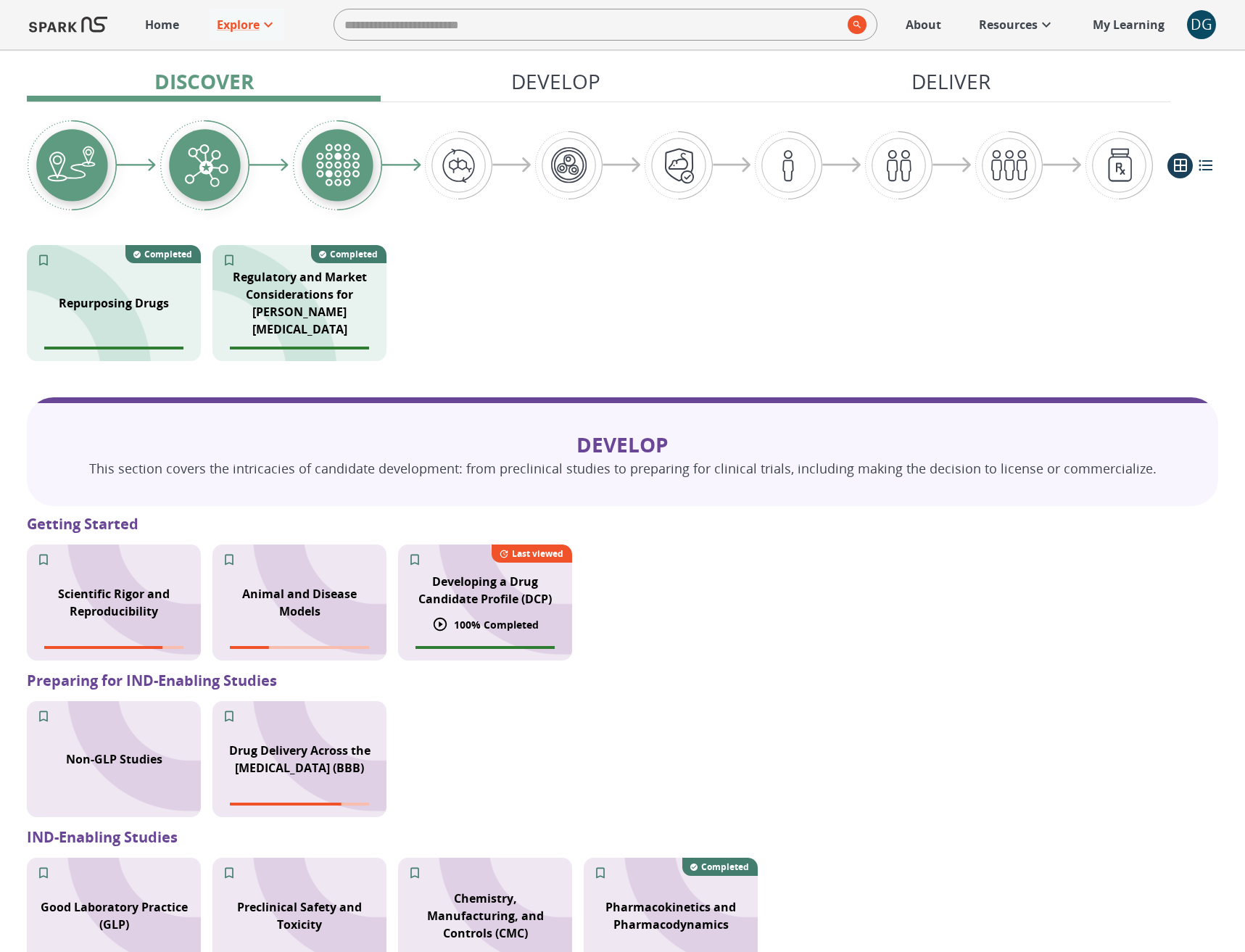
scroll to position [785, 0]
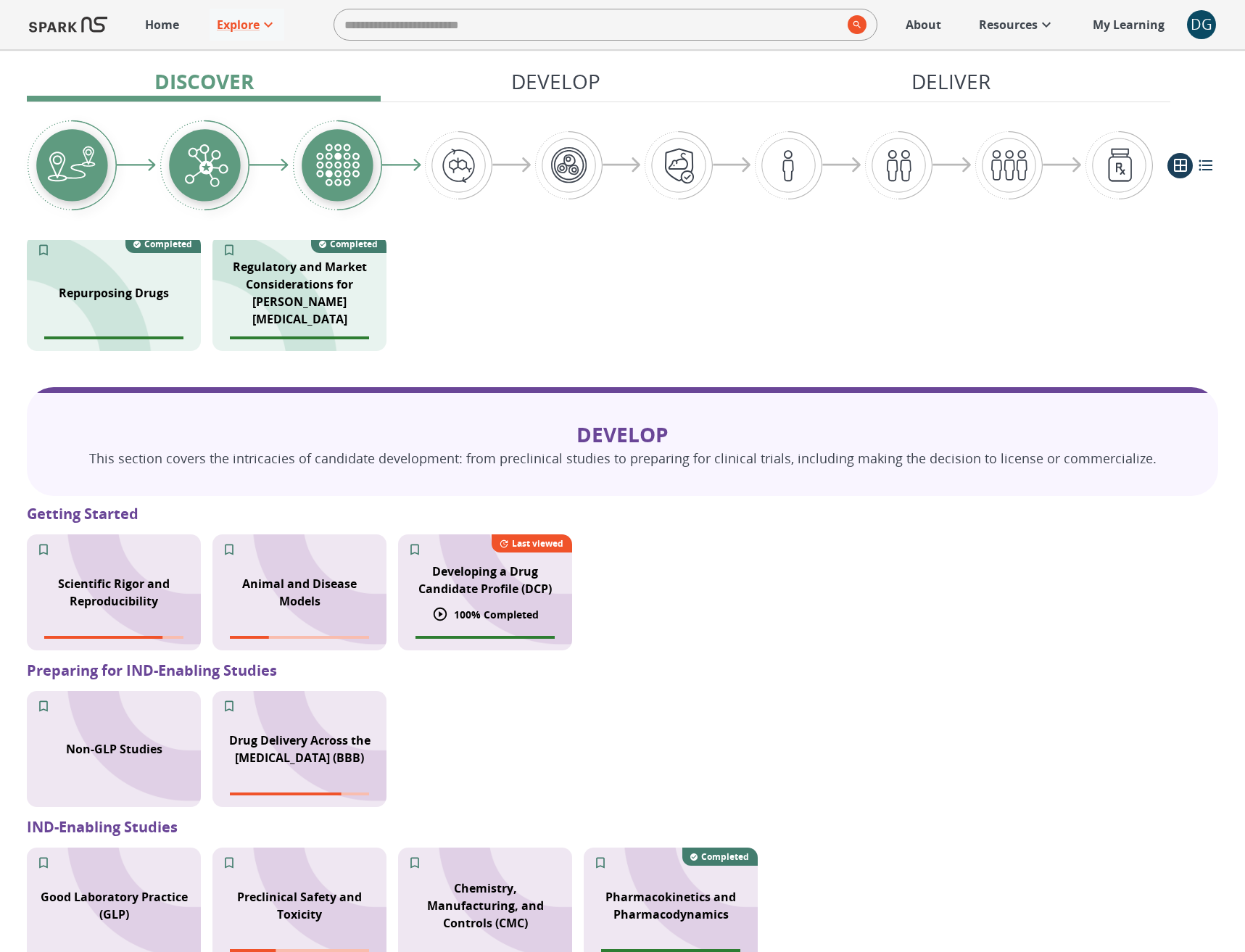
click at [504, 594] on p "Developing a Drug Candidate Profile (DCP)" at bounding box center [485, 579] width 156 height 35
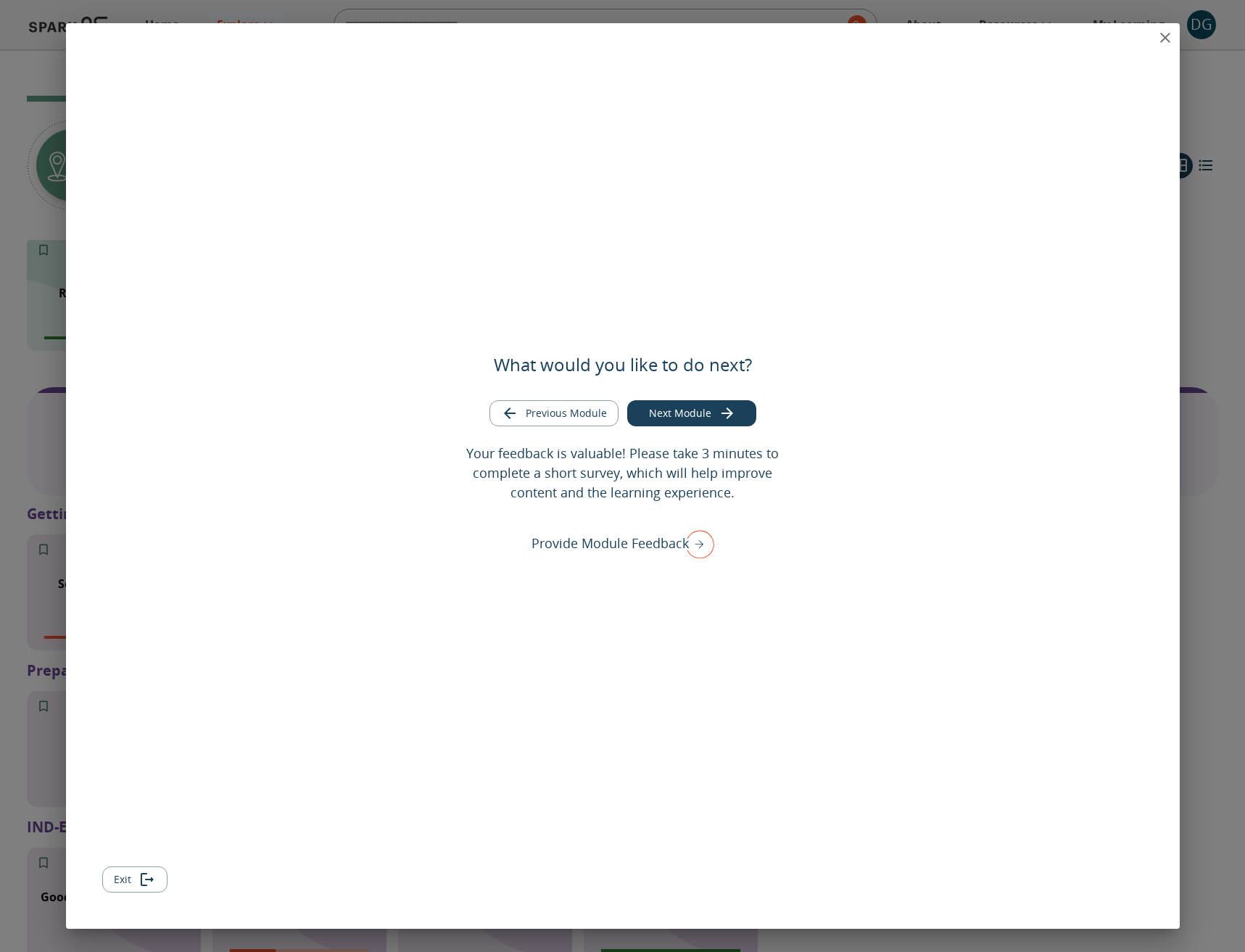
click at [1158, 35] on icon "close" at bounding box center [1165, 38] width 17 height 17
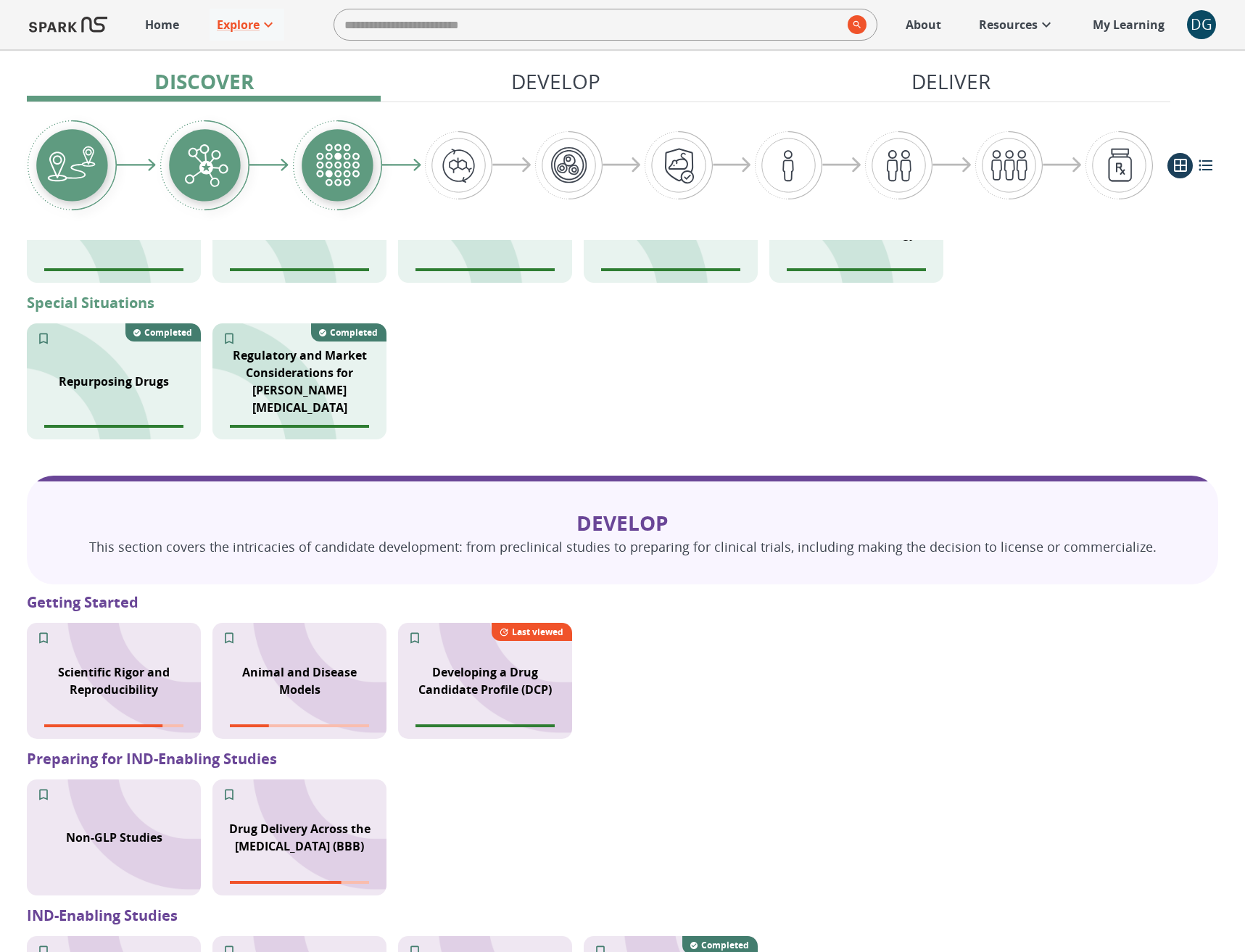
scroll to position [704, 0]
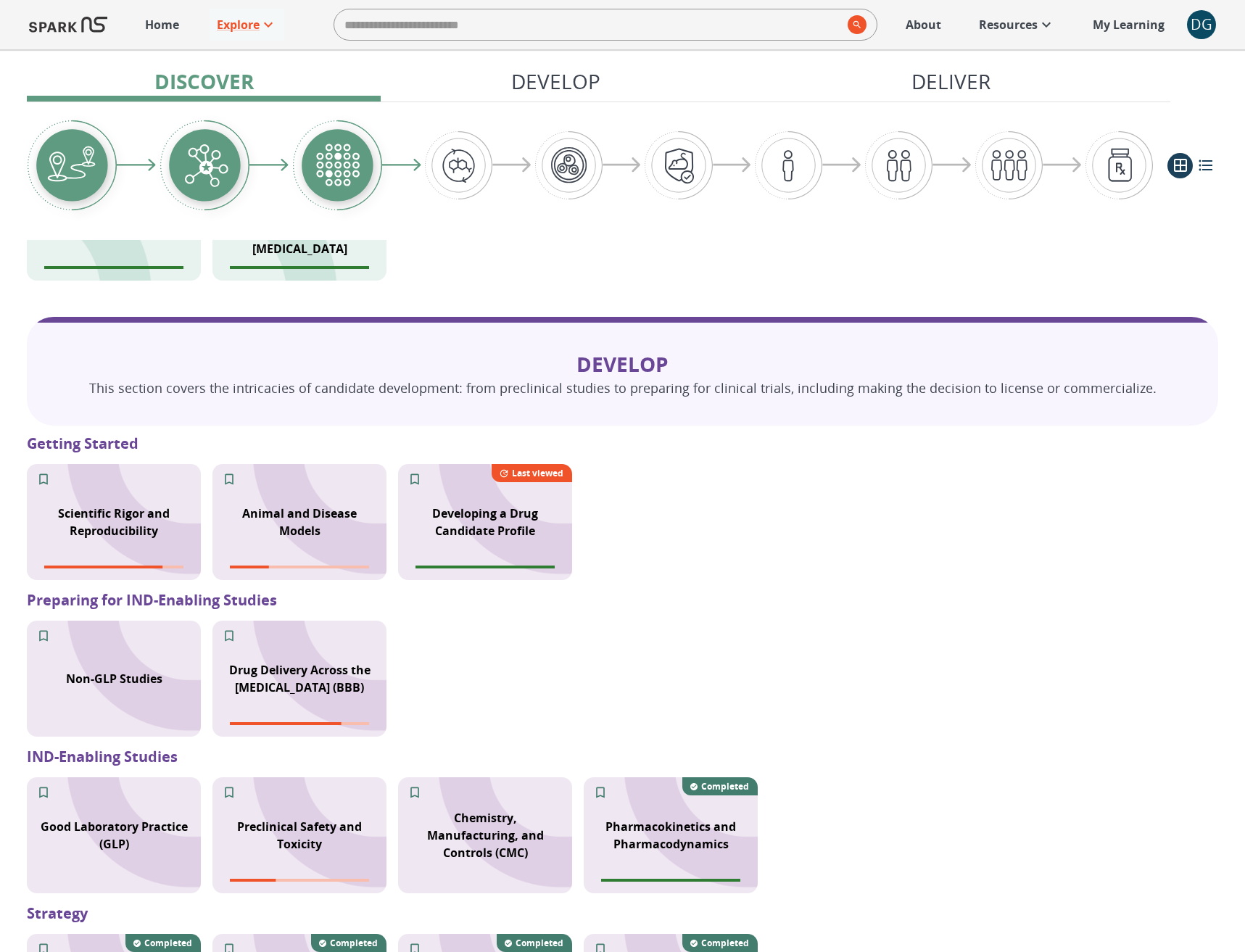
scroll to position [854, 0]
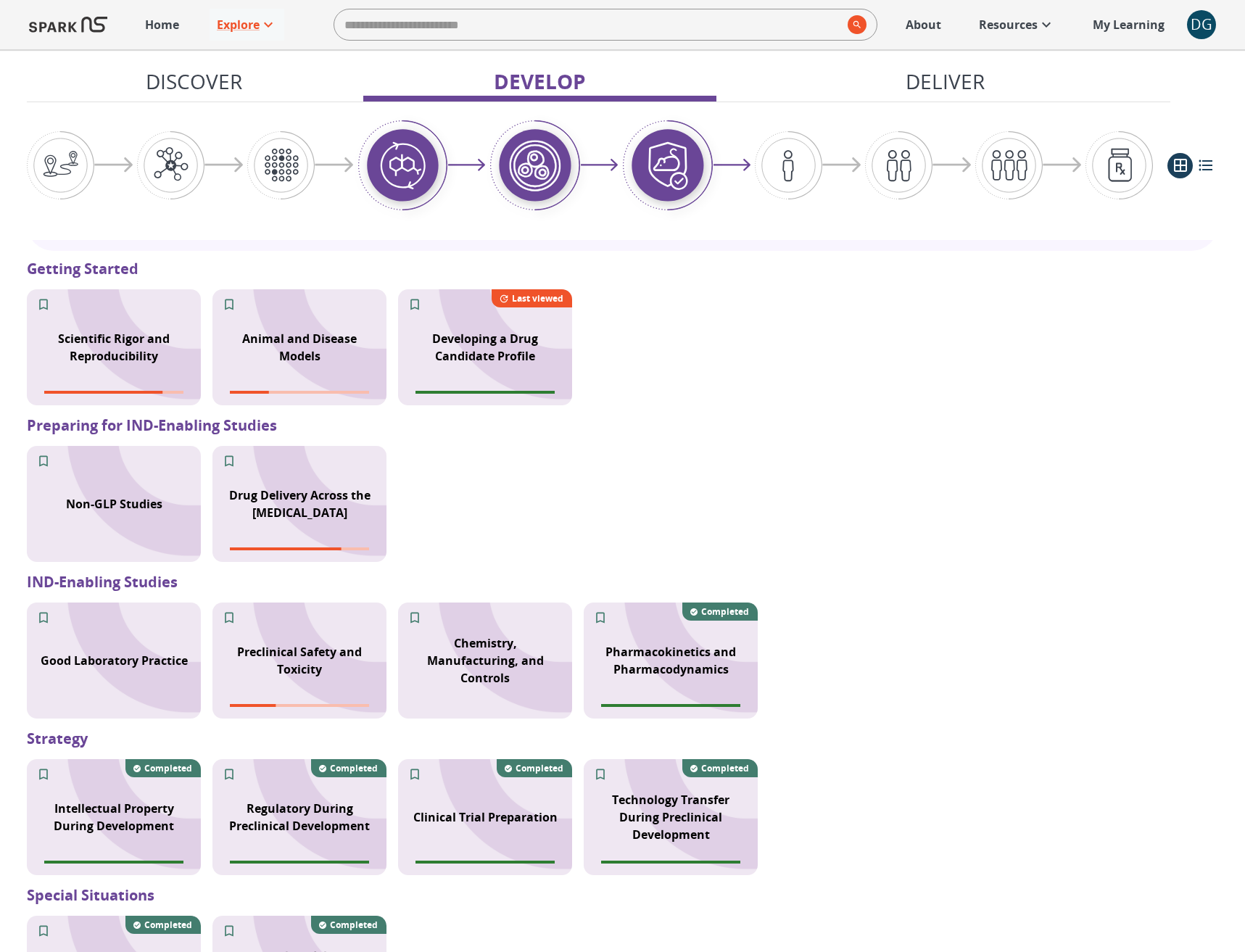
scroll to position [1032, 0]
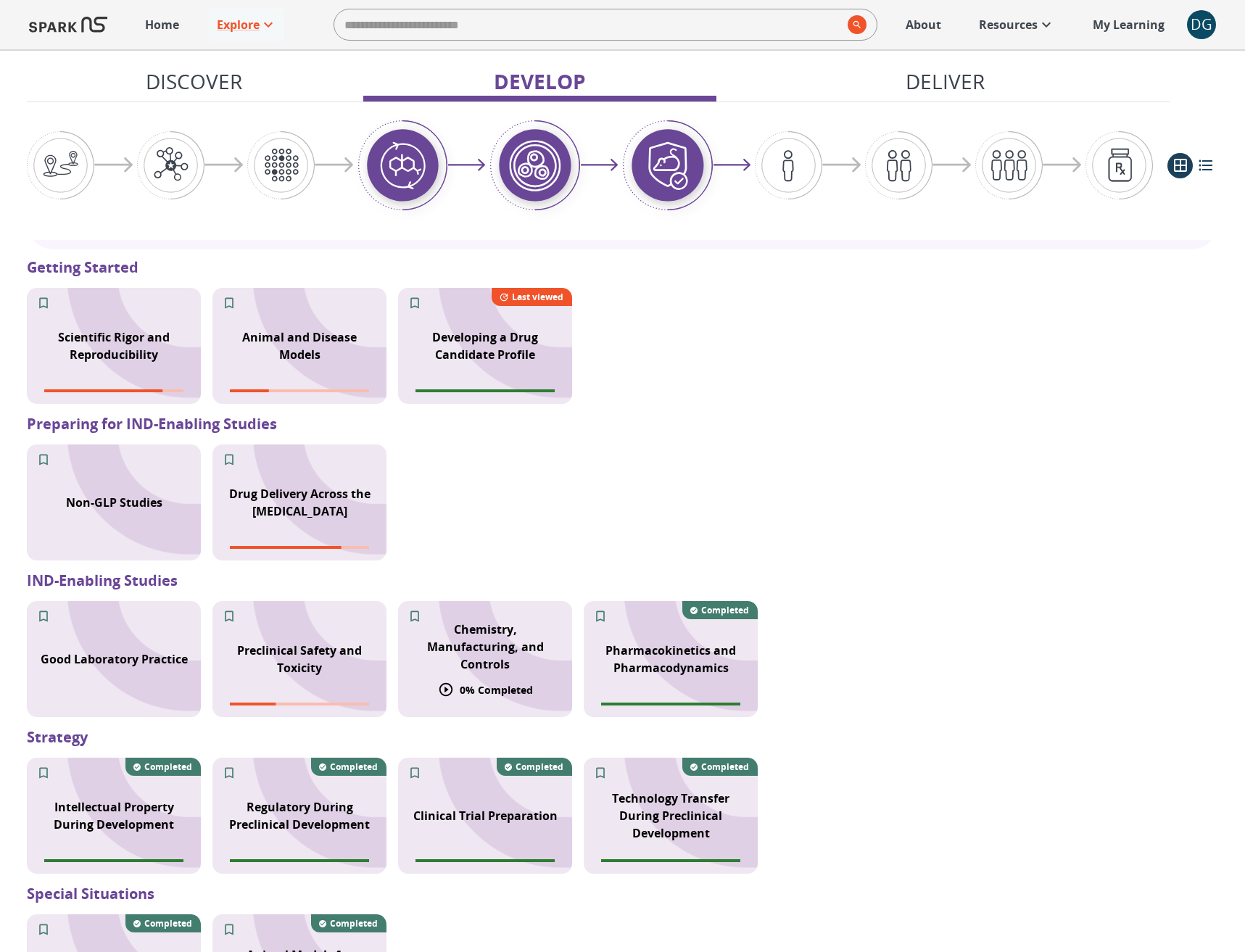
click at [494, 654] on p "Chemistry, Manufacturing, and Controls" at bounding box center [485, 647] width 156 height 52
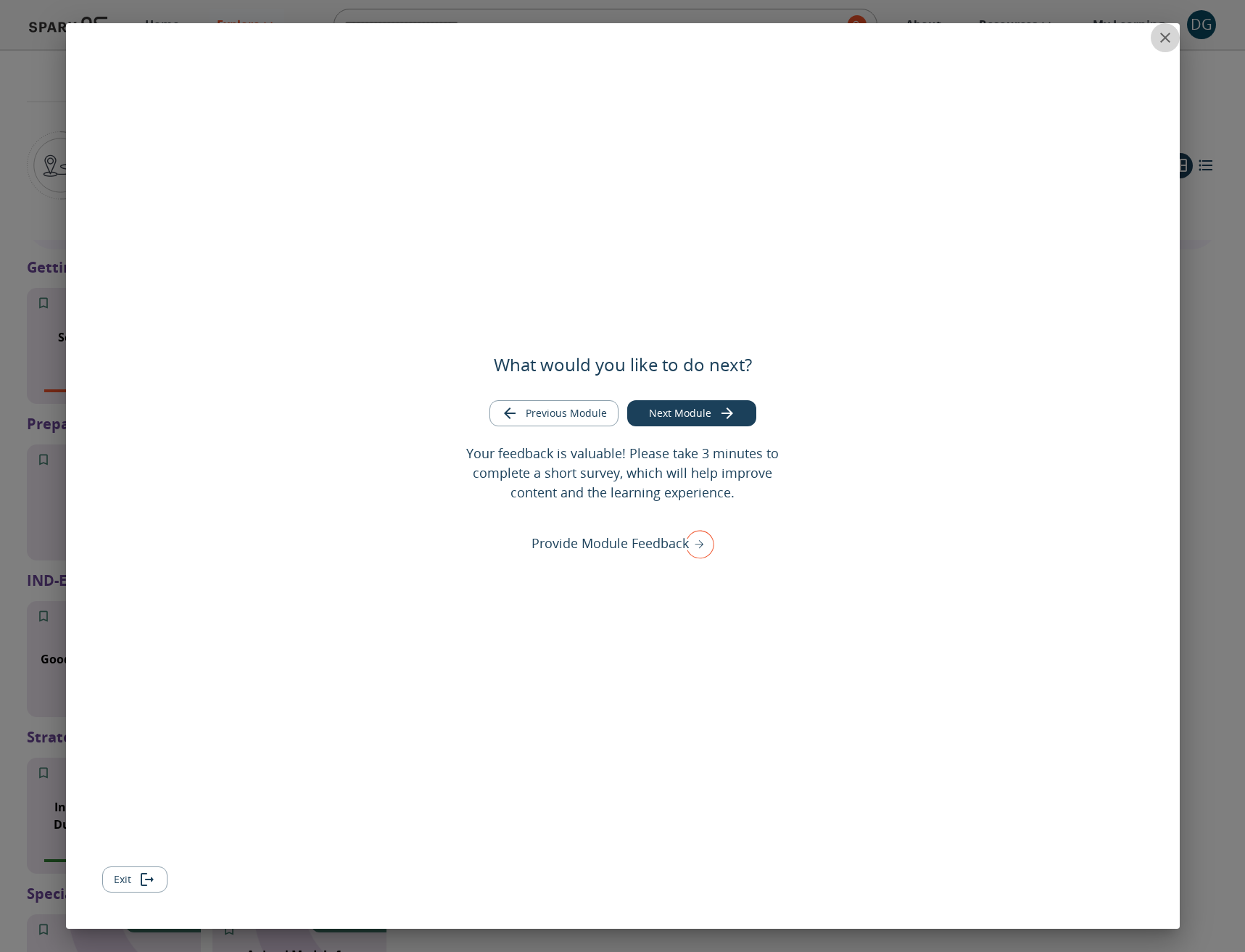
click at [1163, 38] on icon "close" at bounding box center [1165, 38] width 17 height 17
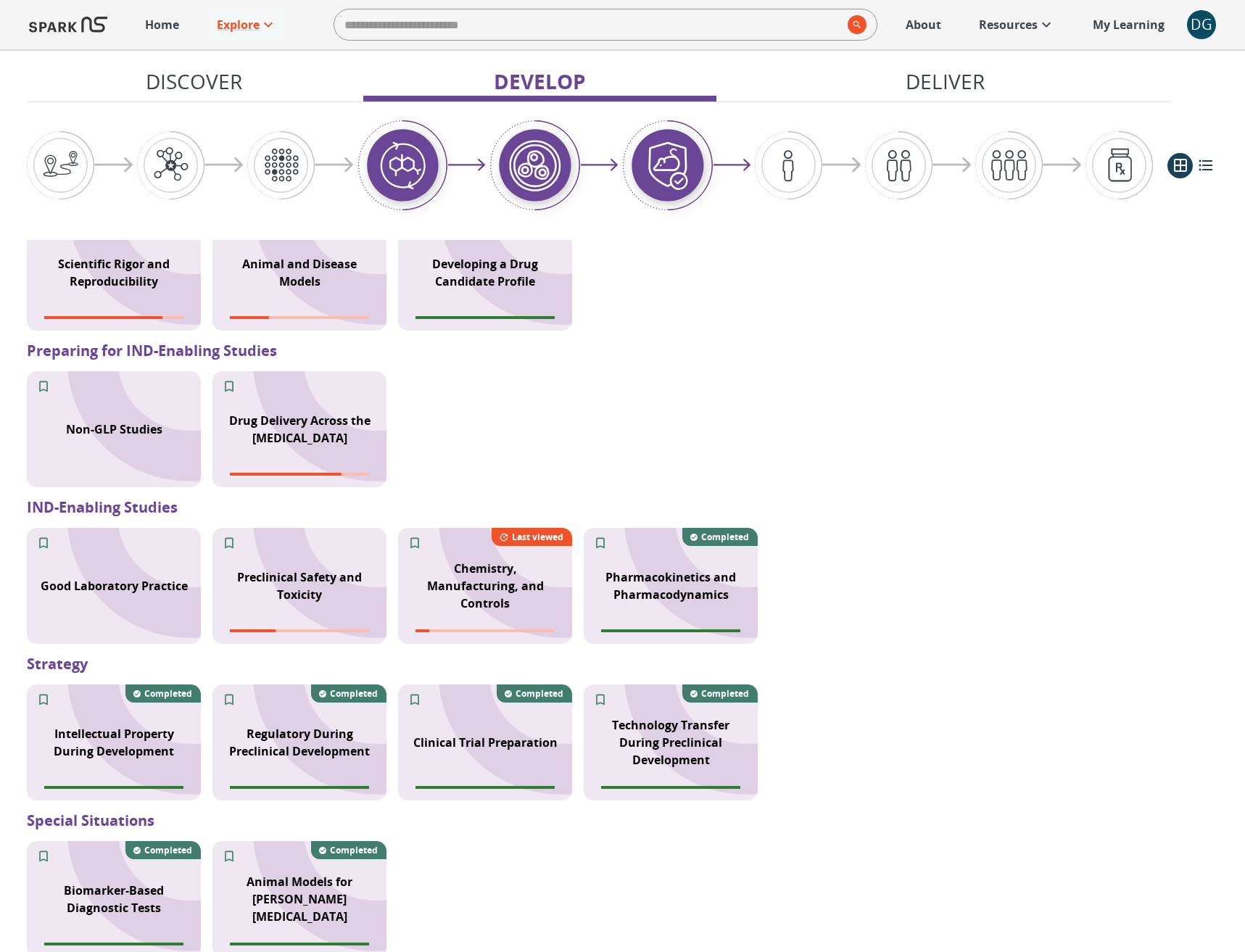
scroll to position [1114, 0]
